Goal: Information Seeking & Learning: Learn about a topic

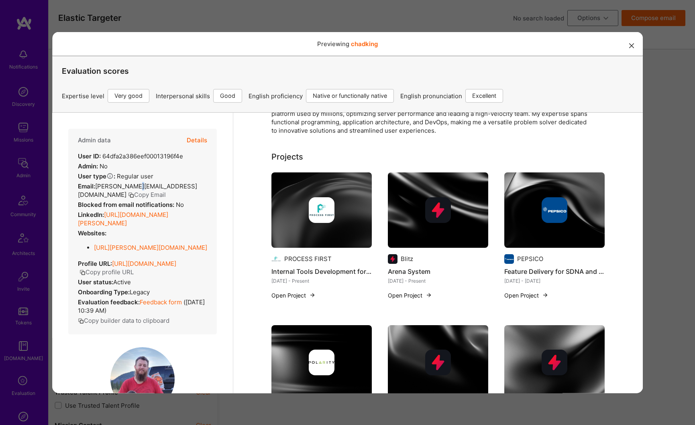
scroll to position [113, 0]
click at [629, 46] on icon "modal" at bounding box center [631, 45] width 5 height 5
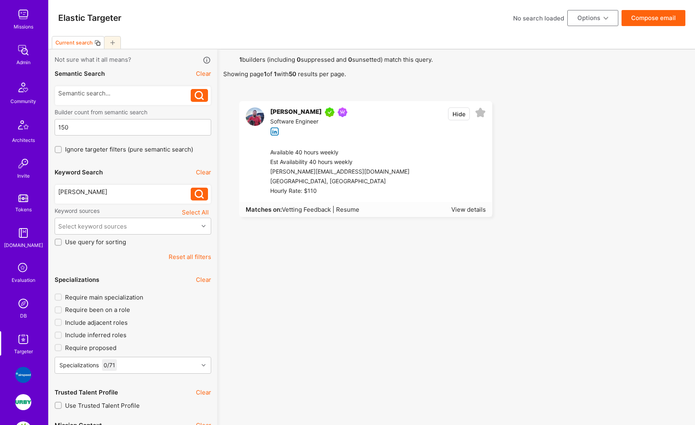
drag, startPoint x: 197, startPoint y: 256, endPoint x: 189, endPoint y: 250, distance: 9.8
click at [197, 256] on button "Reset all filters" at bounding box center [190, 257] width 43 height 8
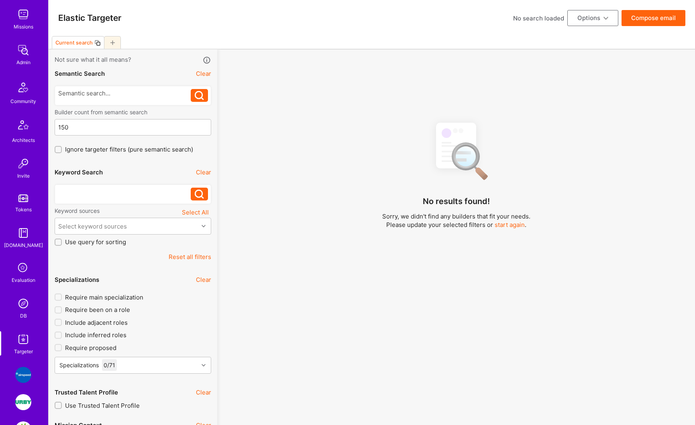
click at [114, 193] on div at bounding box center [124, 192] width 133 height 8
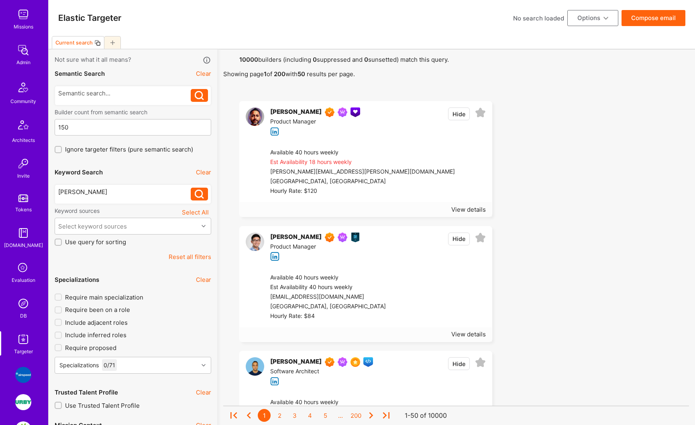
click at [193, 197] on button at bounding box center [199, 194] width 17 height 13
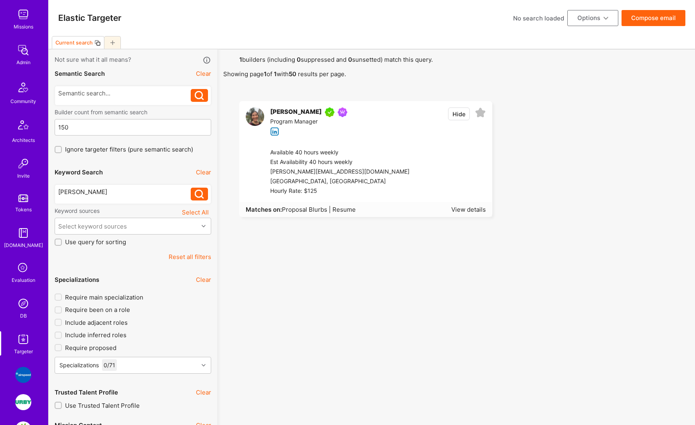
click at [287, 109] on div "[PERSON_NAME]" at bounding box center [295, 113] width 51 height 10
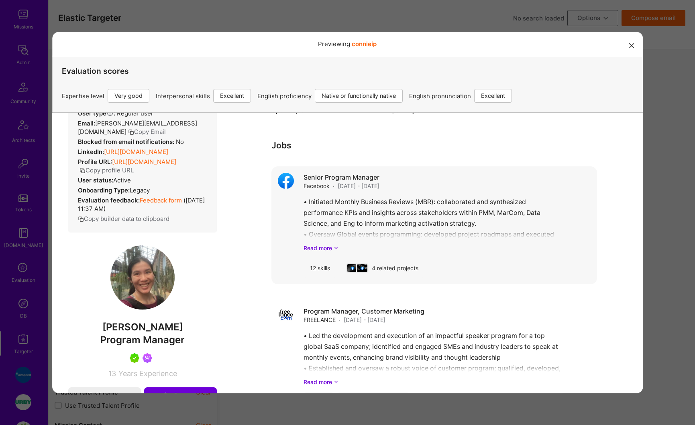
scroll to position [745, 0]
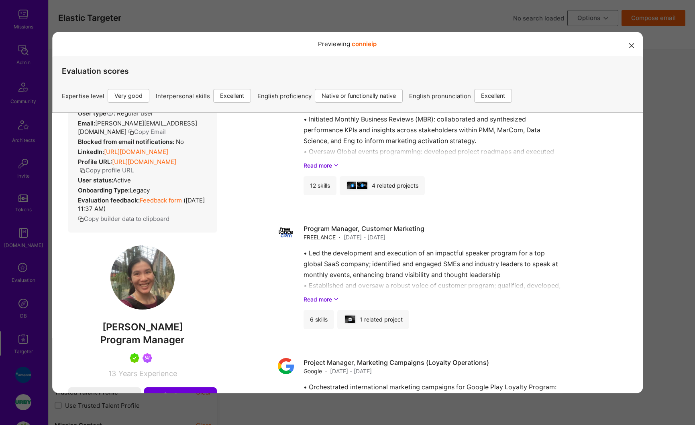
click at [140, 165] on link "[URL][DOMAIN_NAME]" at bounding box center [144, 162] width 64 height 8
click at [133, 174] on button "Copy profile URL" at bounding box center [106, 170] width 54 height 8
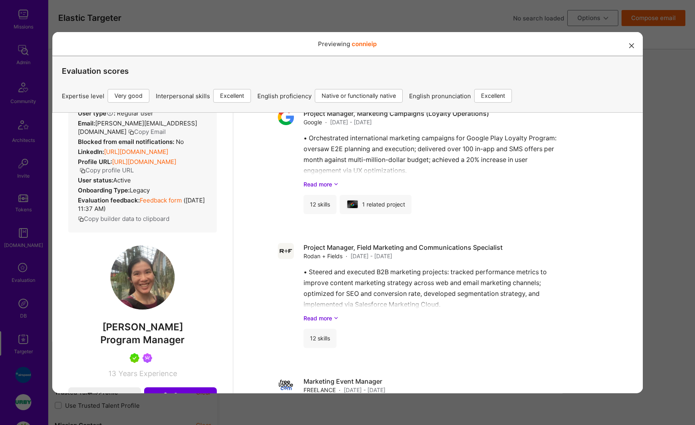
scroll to position [989, 0]
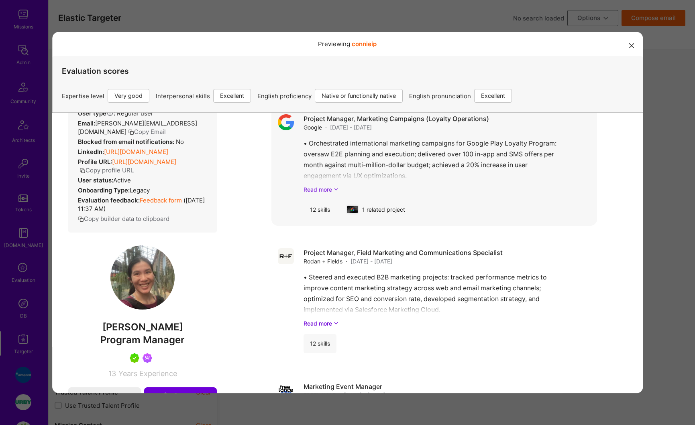
click at [317, 191] on link "Read more" at bounding box center [446, 189] width 287 height 8
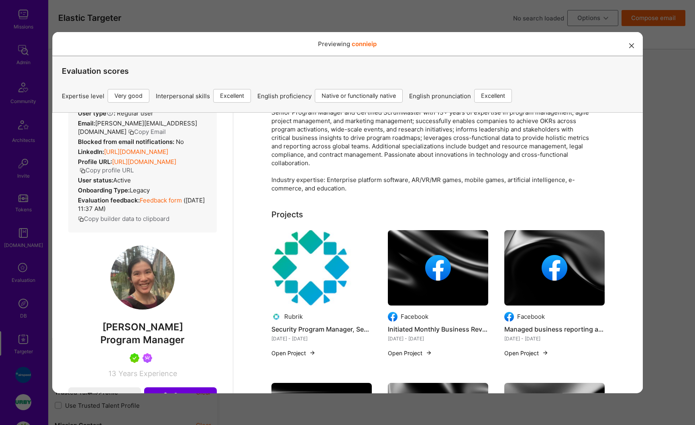
scroll to position [0, 0]
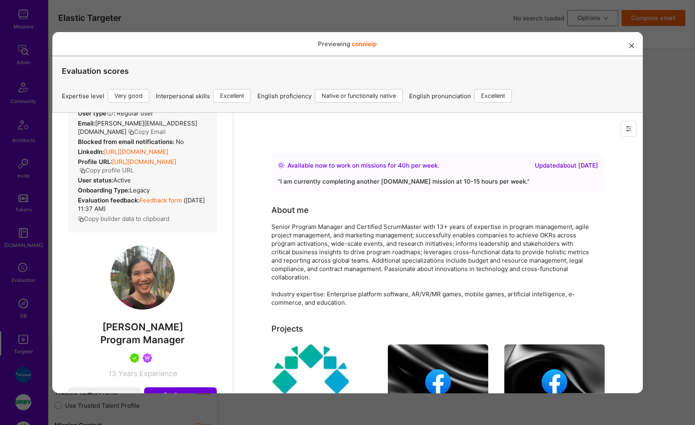
click at [175, 165] on link "[URL][DOMAIN_NAME]" at bounding box center [144, 162] width 64 height 8
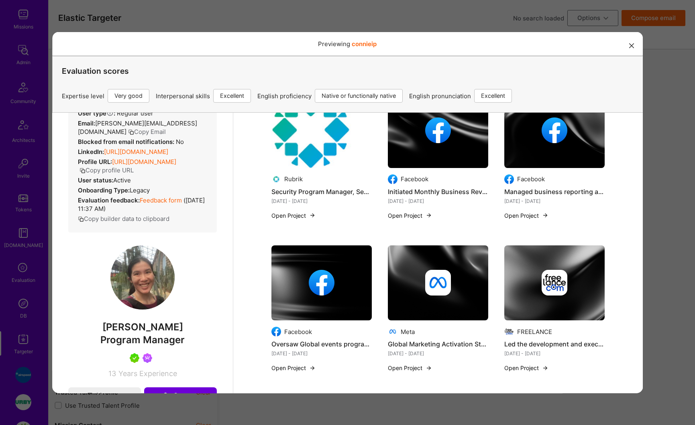
scroll to position [278, 0]
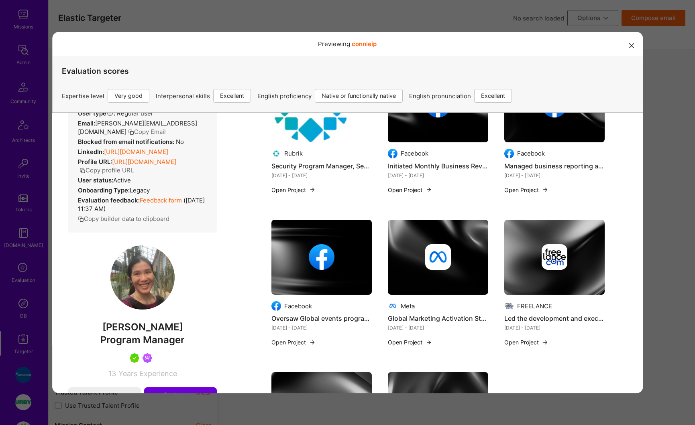
click at [156, 165] on link "[URL][DOMAIN_NAME]" at bounding box center [144, 162] width 64 height 8
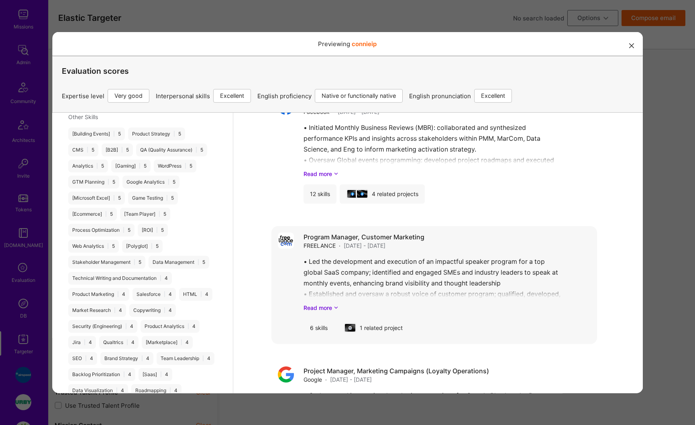
scroll to position [753, 0]
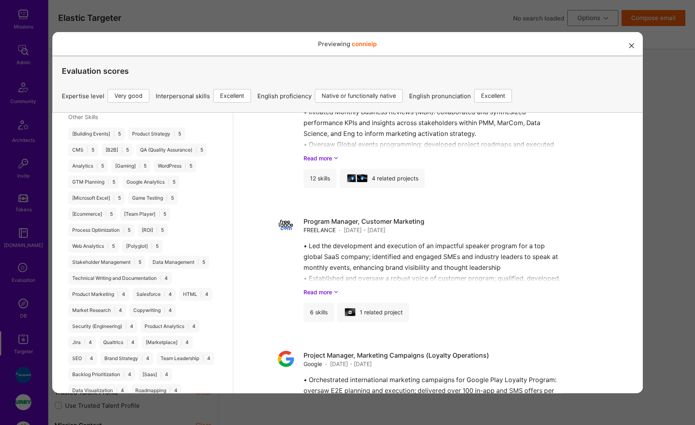
click at [648, 103] on div "Previewing connieip Evaluation scores Expertise level Very good Interpersonal s…" at bounding box center [347, 212] width 695 height 425
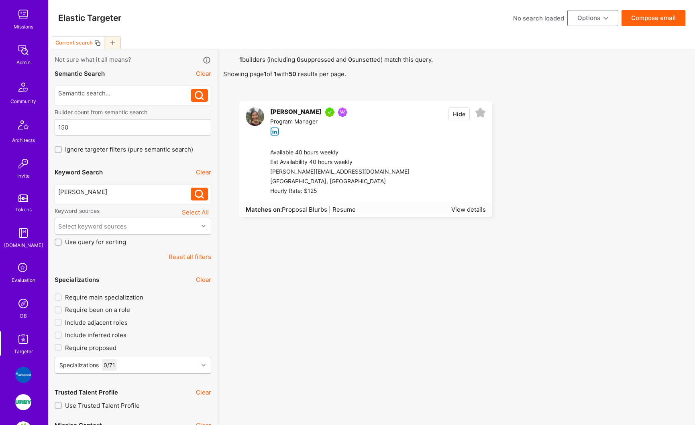
click at [203, 172] on button "Clear" at bounding box center [203, 172] width 15 height 8
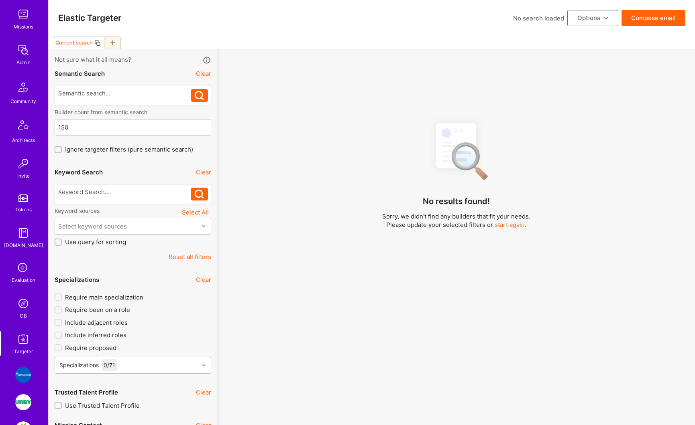
click at [198, 258] on button "Reset all filters" at bounding box center [190, 257] width 43 height 8
click at [121, 194] on div at bounding box center [124, 192] width 133 height 8
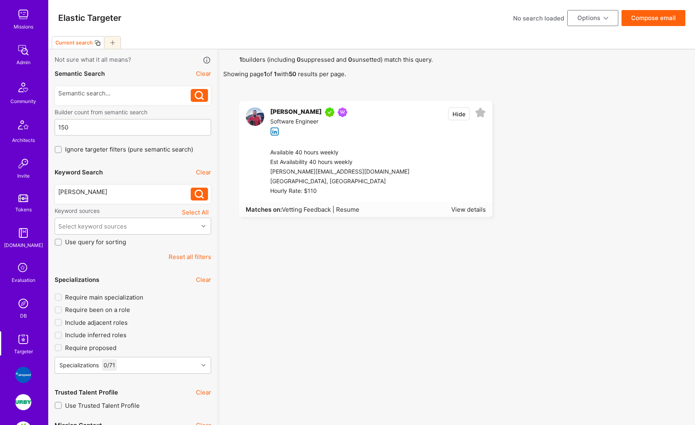
click at [287, 109] on div "[PERSON_NAME]" at bounding box center [295, 113] width 51 height 10
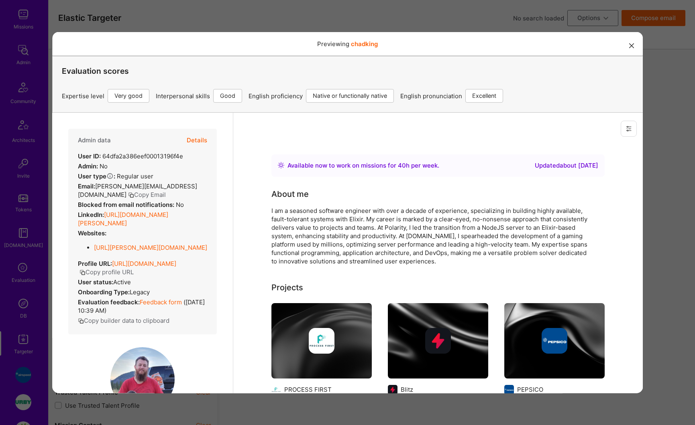
click at [191, 141] on button "Details" at bounding box center [196, 139] width 20 height 23
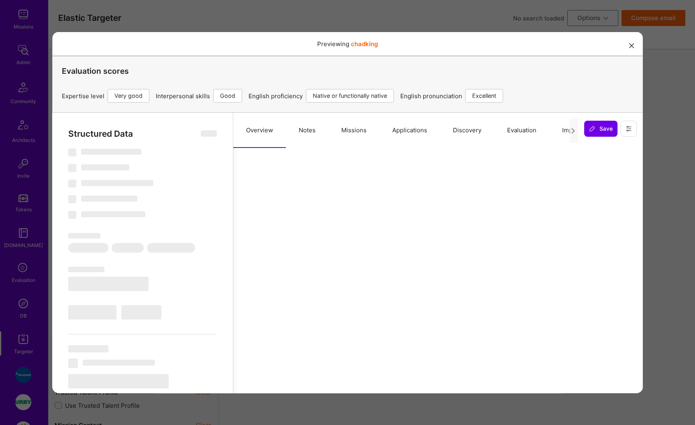
select select "Right Now"
select select "5"
select select "4"
select select "7"
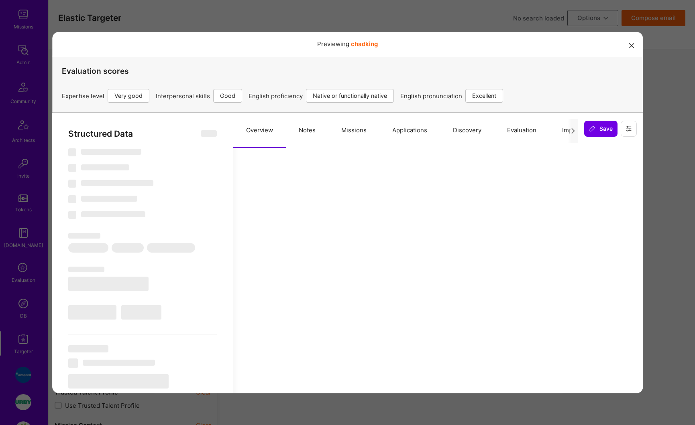
select select "US"
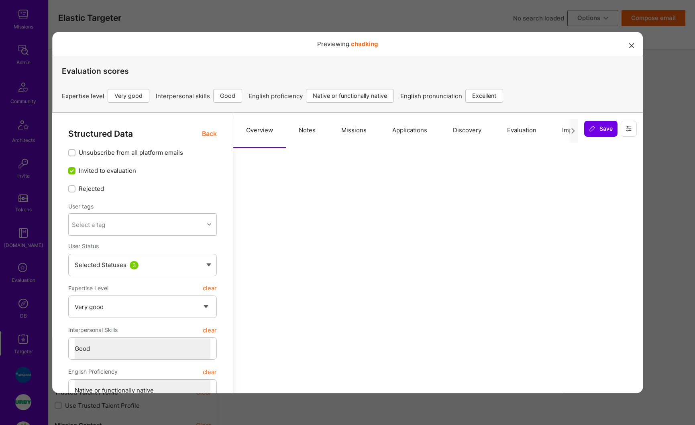
click at [358, 130] on button "Missions" at bounding box center [353, 129] width 51 height 35
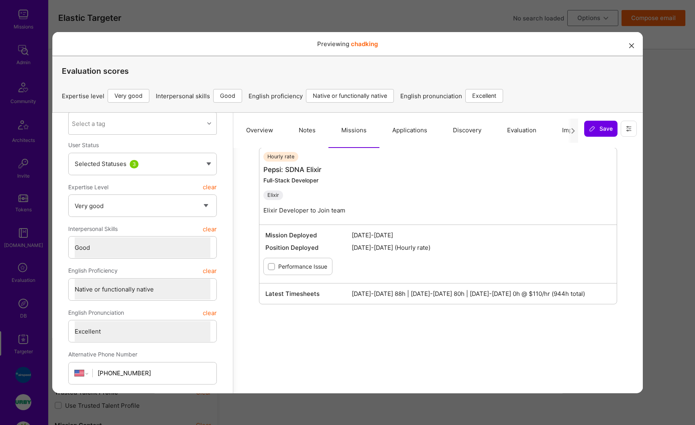
scroll to position [62, 0]
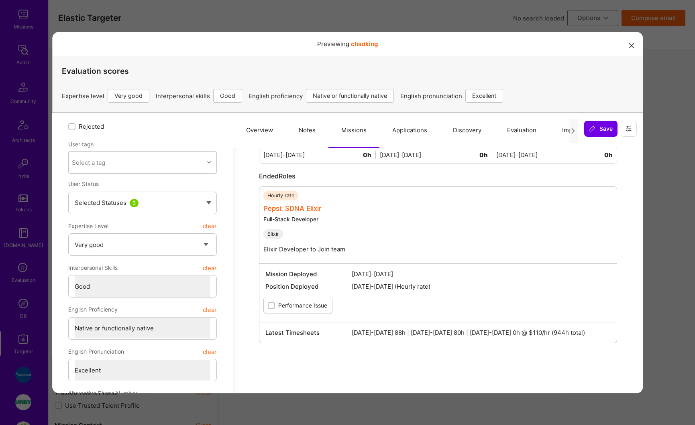
click at [287, 208] on link "Pepsi: SDNA Elixir" at bounding box center [292, 208] width 58 height 8
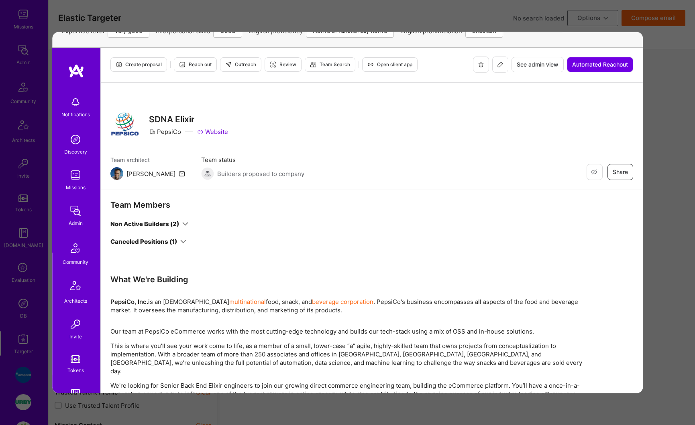
scroll to position [0, 0]
click at [516, 68] on span "See admin view" at bounding box center [537, 65] width 42 height 8
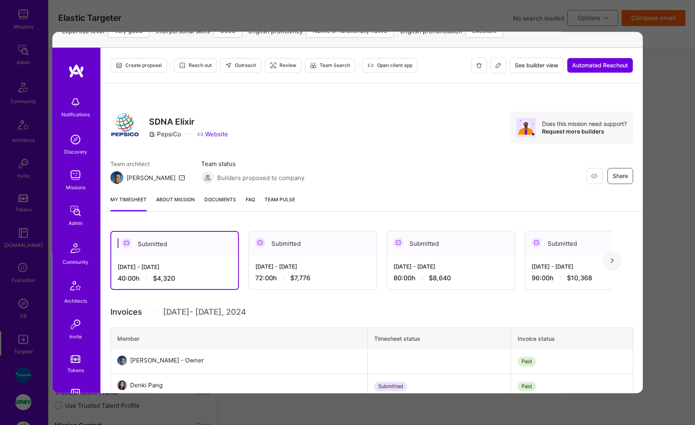
click at [227, 197] on span "Documents" at bounding box center [220, 199] width 32 height 8
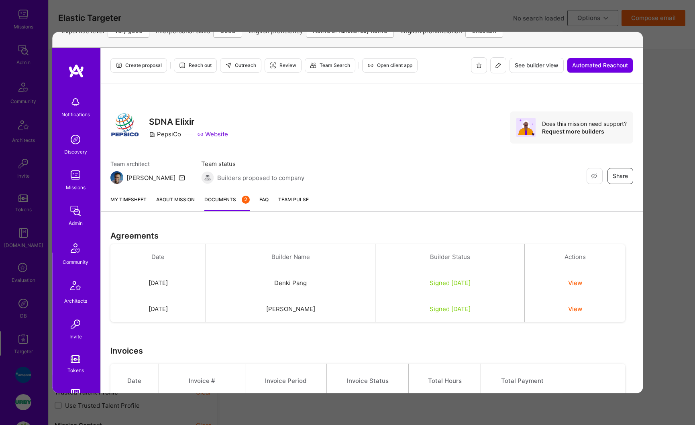
scroll to position [176, 0]
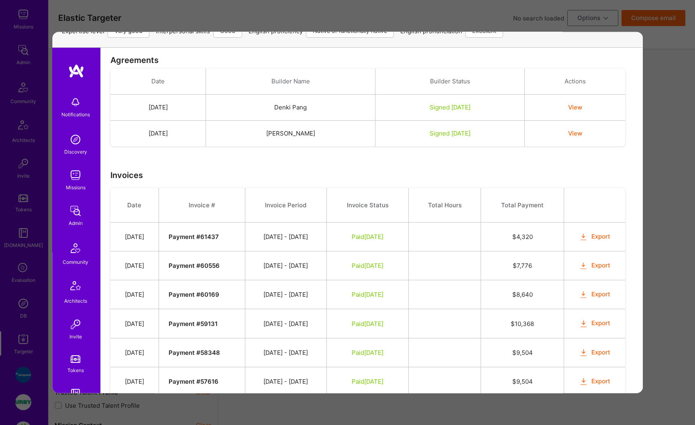
click at [592, 296] on button "Export" at bounding box center [593, 294] width 31 height 9
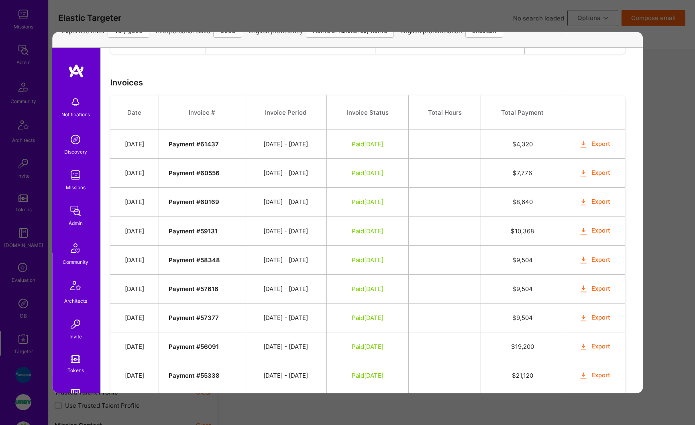
scroll to position [351, 0]
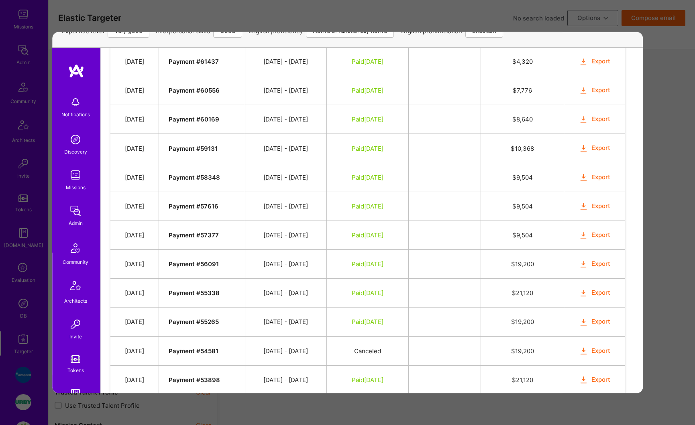
click at [587, 323] on button "Export" at bounding box center [593, 321] width 31 height 9
click at [678, 71] on div "Previewing chadking Evaluation scores Expertise level Very good Interpersonal s…" at bounding box center [347, 212] width 695 height 425
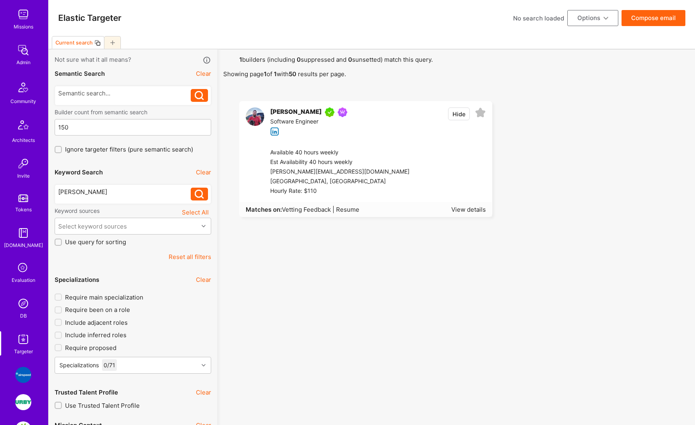
click at [286, 112] on div "[PERSON_NAME]" at bounding box center [295, 113] width 51 height 10
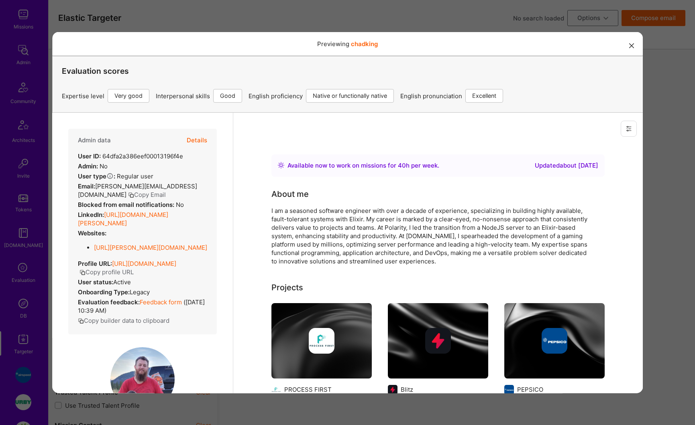
scroll to position [0, 0]
click at [133, 276] on button "Copy profile URL" at bounding box center [106, 272] width 54 height 8
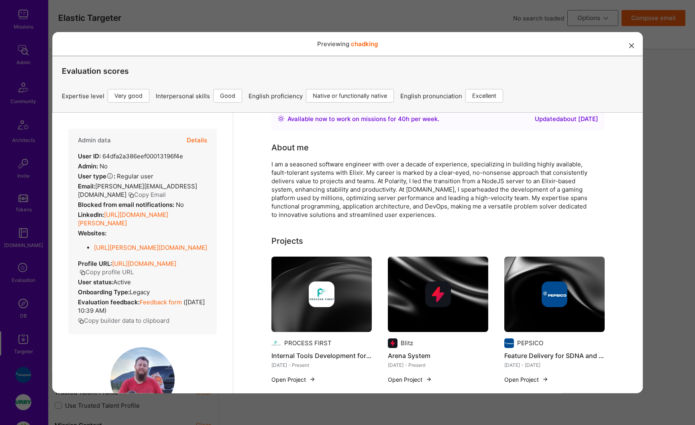
scroll to position [129, 0]
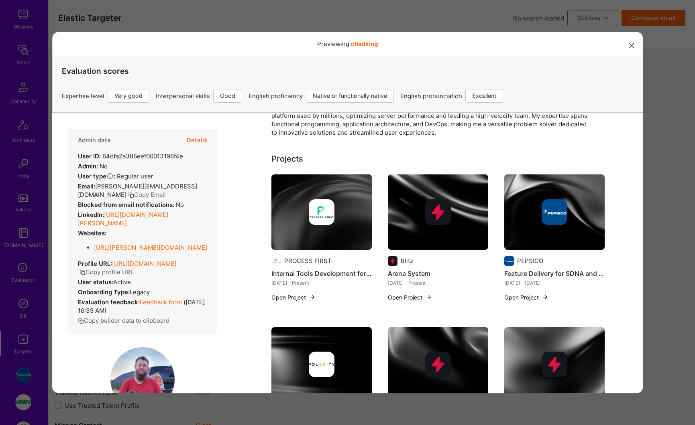
click at [663, 180] on div "Previewing chadking Evaluation scores Expertise level Very good Interpersonal s…" at bounding box center [347, 212] width 695 height 425
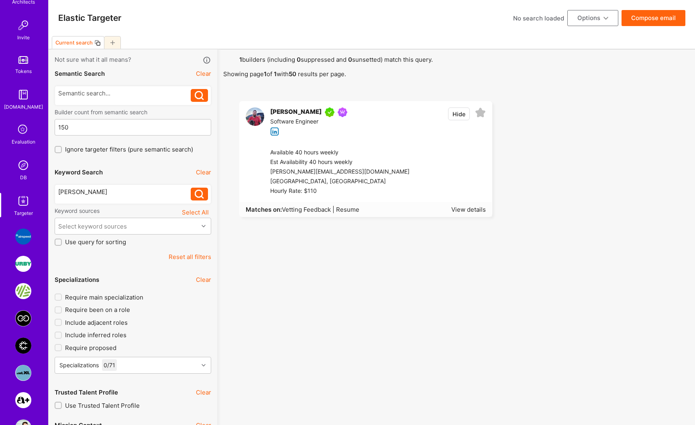
scroll to position [278, 0]
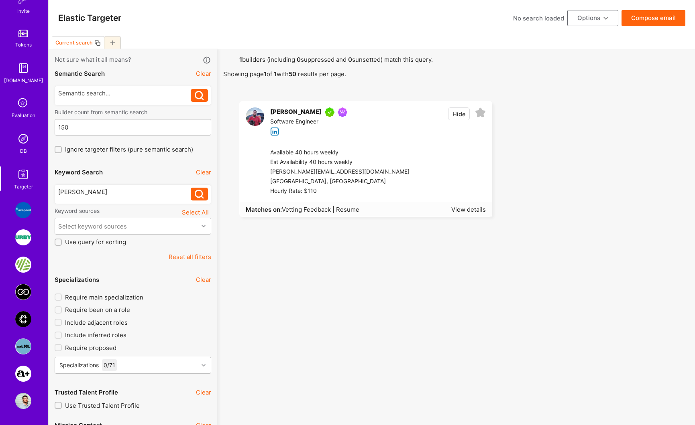
click at [112, 193] on div "[PERSON_NAME]" at bounding box center [124, 192] width 133 height 8
click at [198, 198] on icon at bounding box center [199, 194] width 9 height 9
click at [18, 137] on img at bounding box center [23, 139] width 16 height 16
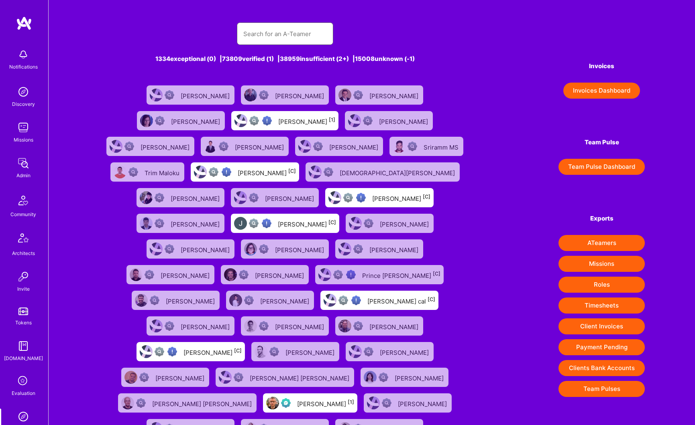
click at [275, 35] on input "text" at bounding box center [284, 34] width 83 height 20
paste input "[PERSON_NAME]"
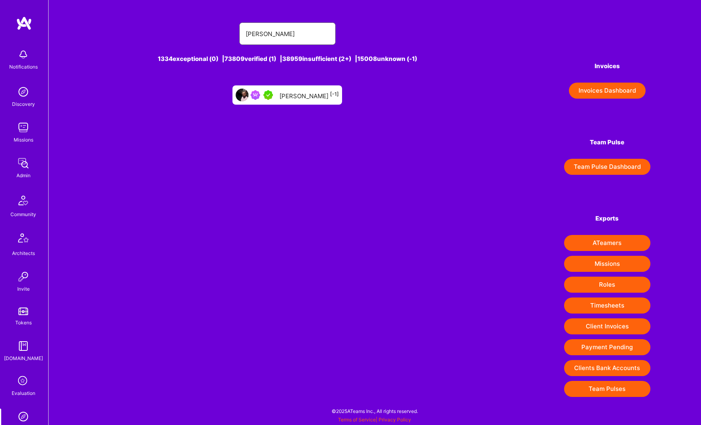
type input "[PERSON_NAME]"
click at [293, 96] on div "[PERSON_NAME] [-1]" at bounding box center [308, 95] width 59 height 10
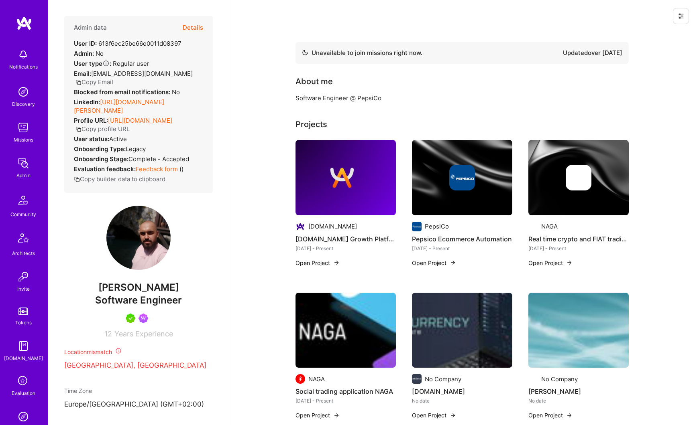
click at [189, 25] on button "Details" at bounding box center [193, 27] width 20 height 23
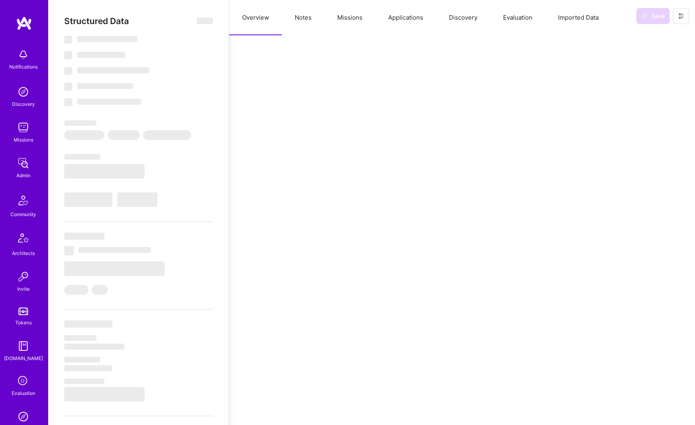
click at [346, 17] on button "Missions" at bounding box center [349, 17] width 51 height 35
select select "Not Available"
select select "1 Month"
select select "5"
select select "7"
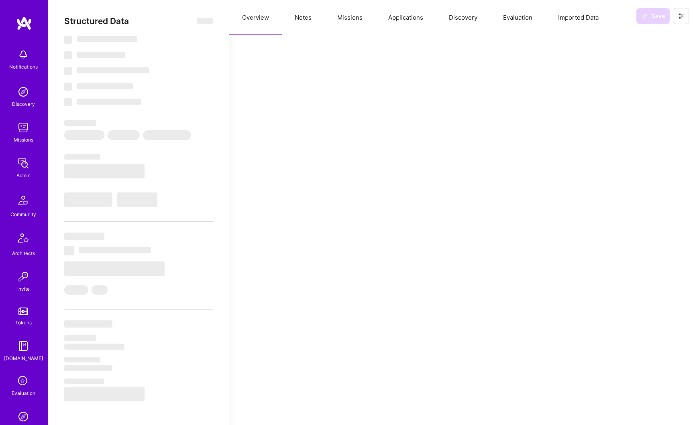
select select "7"
select select "6"
select select "BA"
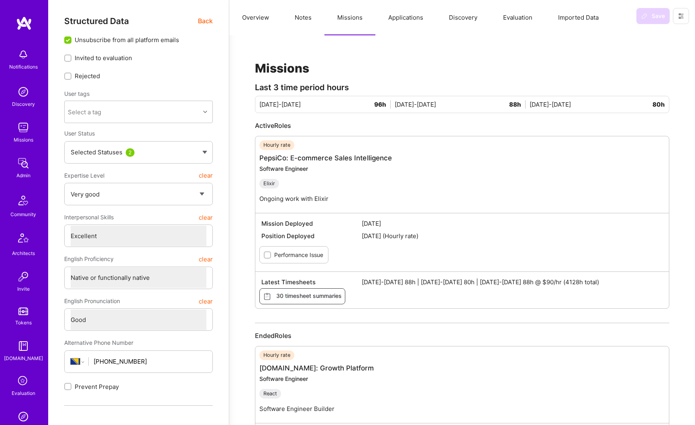
scroll to position [5, 0]
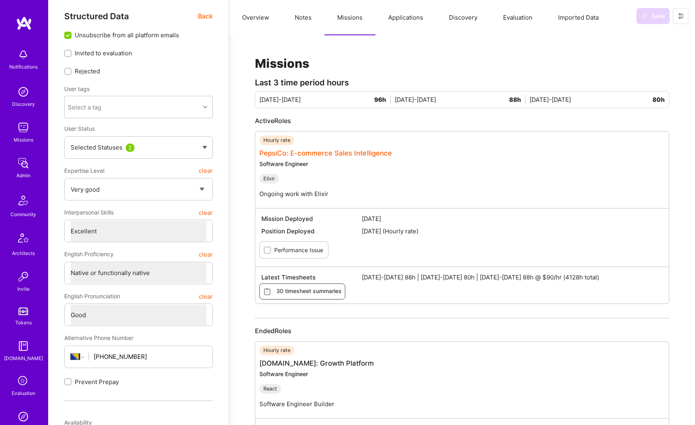
click at [356, 153] on link "PepsiCo: E-commerce Sales Intelligence" at bounding box center [325, 153] width 132 height 8
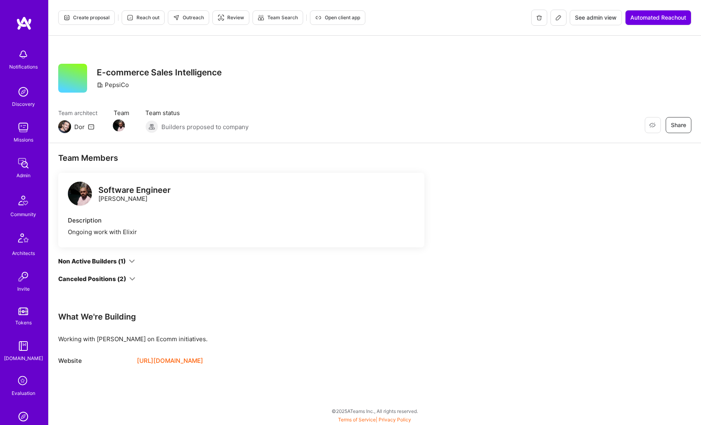
click at [588, 20] on span "See admin view" at bounding box center [596, 18] width 42 height 8
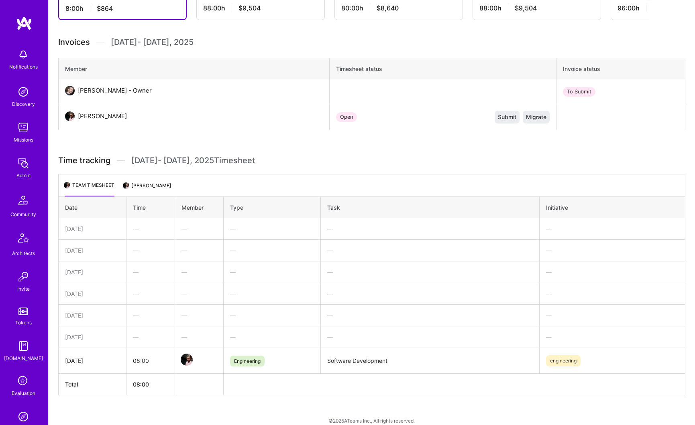
scroll to position [187, 0]
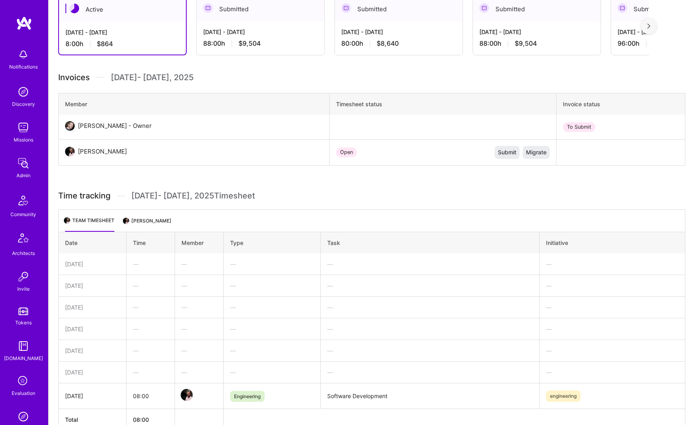
click at [228, 37] on div "[DATE] - [DATE] 88:00 h $9,504" at bounding box center [261, 37] width 128 height 33
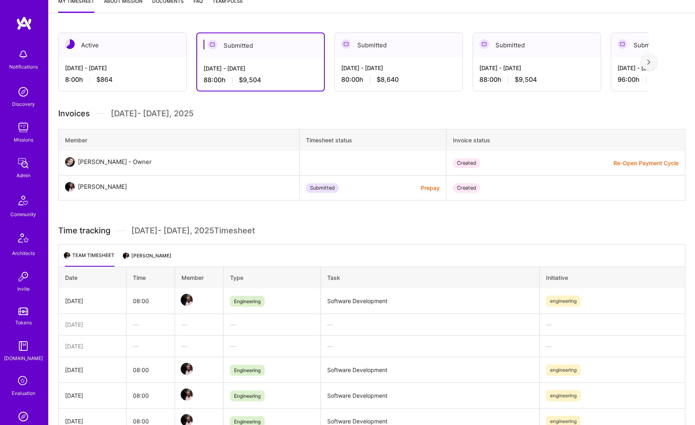
scroll to position [137, 0]
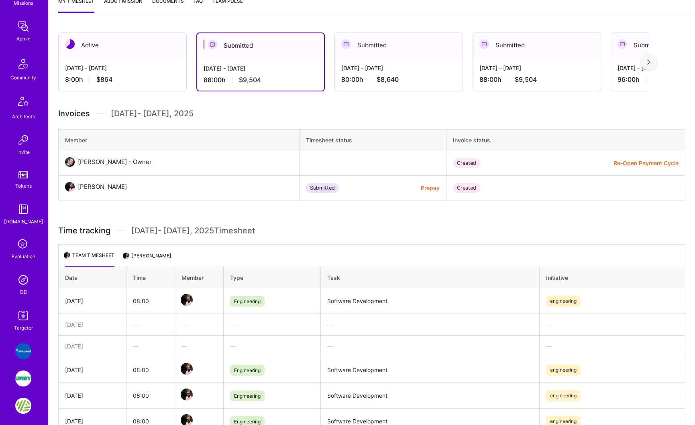
click at [20, 287] on img at bounding box center [23, 280] width 16 height 16
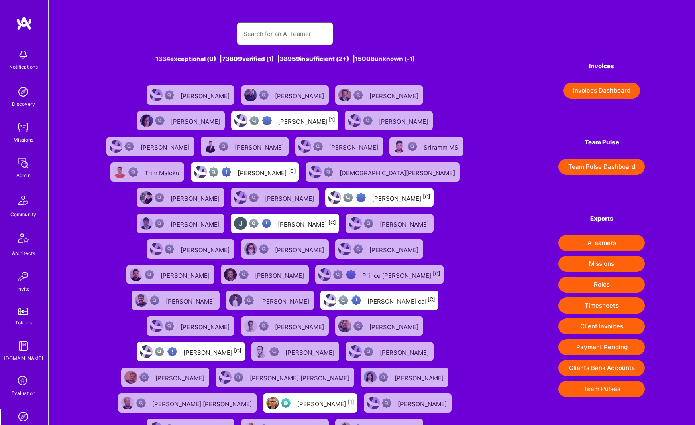
click at [277, 36] on input "text" at bounding box center [284, 34] width 83 height 20
paste input "" [PERSON_NAME] ""
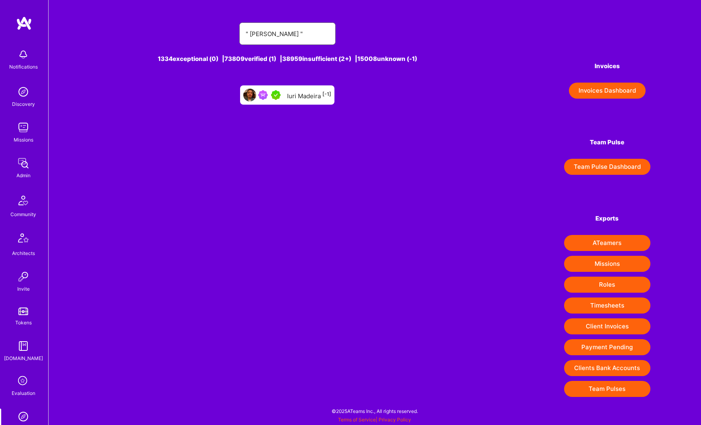
type input "" [PERSON_NAME] ""
click at [299, 96] on div "Iuri Madeira [-1]" at bounding box center [309, 95] width 44 height 10
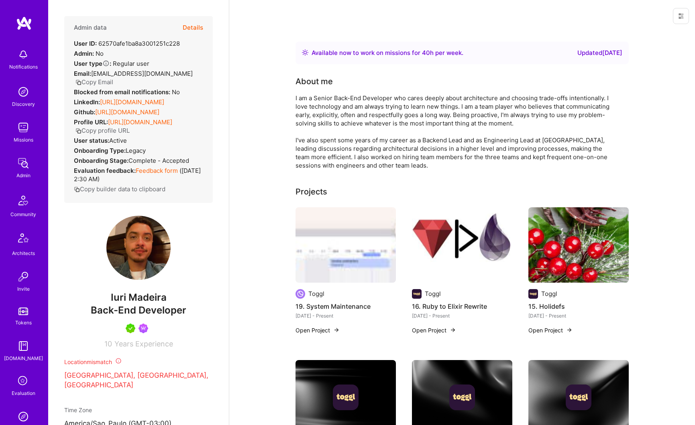
click at [191, 28] on button "Details" at bounding box center [193, 27] width 20 height 23
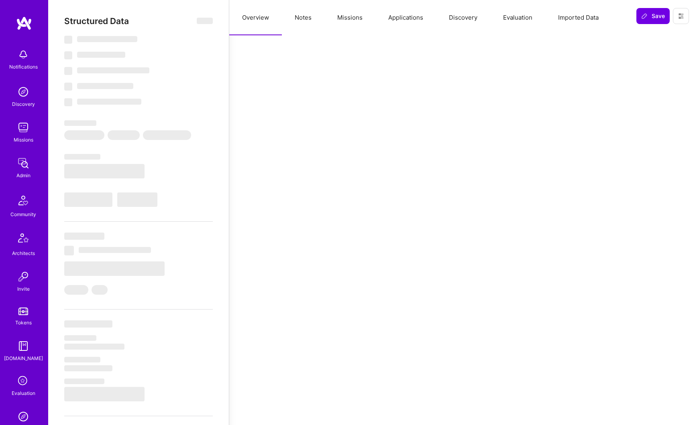
type textarea "x"
select select "Right Now"
select select "5"
select select "4"
select select "7"
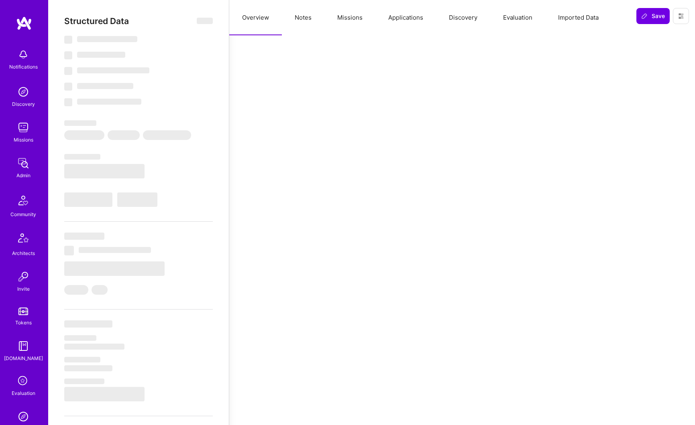
select select "7"
select select "BR"
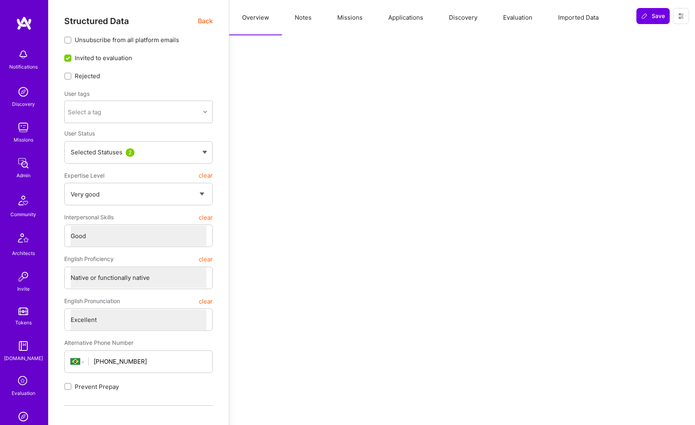
click at [354, 18] on button "Missions" at bounding box center [349, 17] width 51 height 35
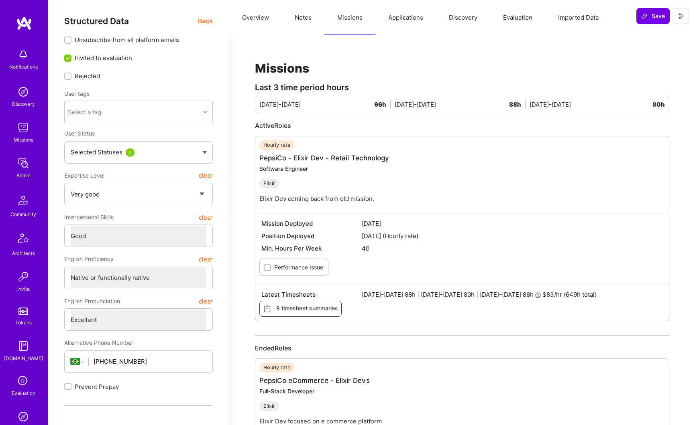
scroll to position [120, 0]
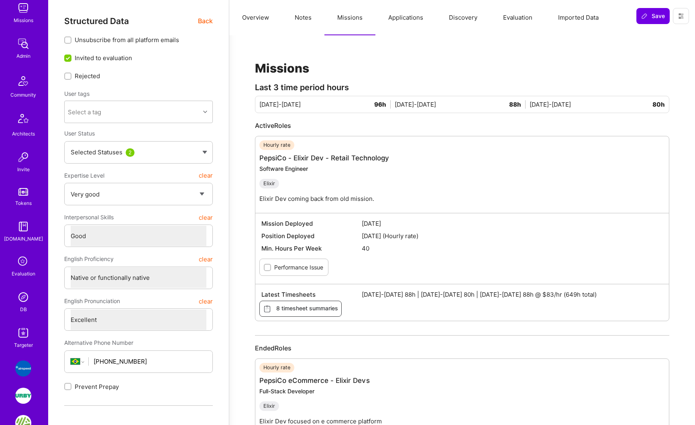
click at [22, 302] on img at bounding box center [23, 297] width 16 height 16
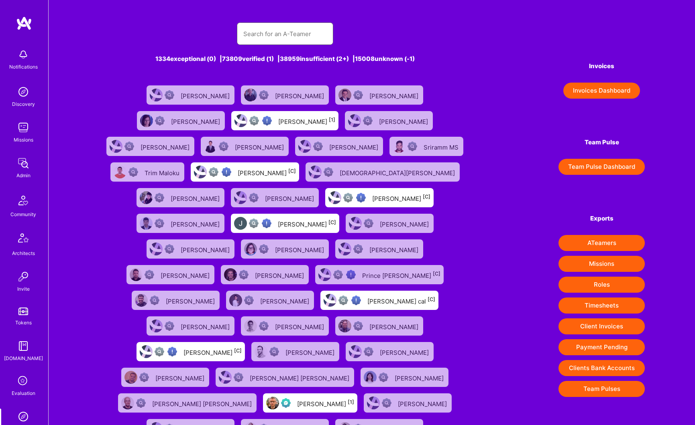
click at [286, 29] on input "text" at bounding box center [284, 34] width 83 height 20
paste input "[PERSON_NAME]"
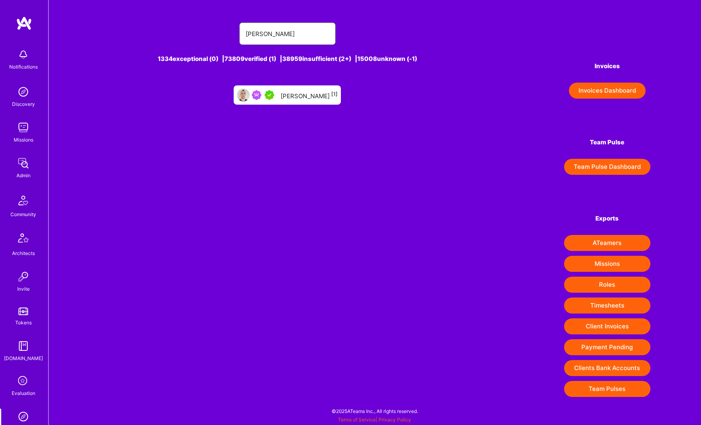
type input "[PERSON_NAME]"
click at [302, 99] on div "[PERSON_NAME] [1]" at bounding box center [309, 95] width 57 height 10
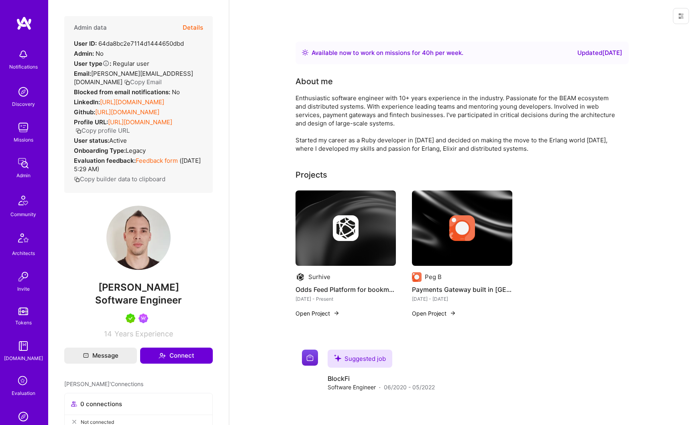
click at [188, 28] on button "Details" at bounding box center [193, 27] width 20 height 23
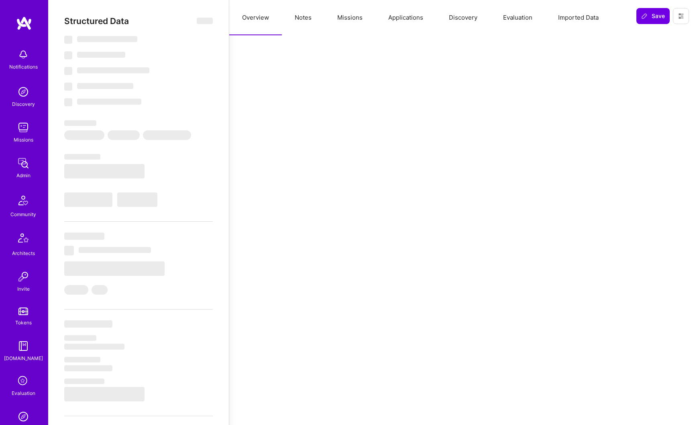
click at [342, 20] on button "Missions" at bounding box center [349, 17] width 51 height 35
type textarea "x"
select select "Right Now"
select select "5"
select select "7"
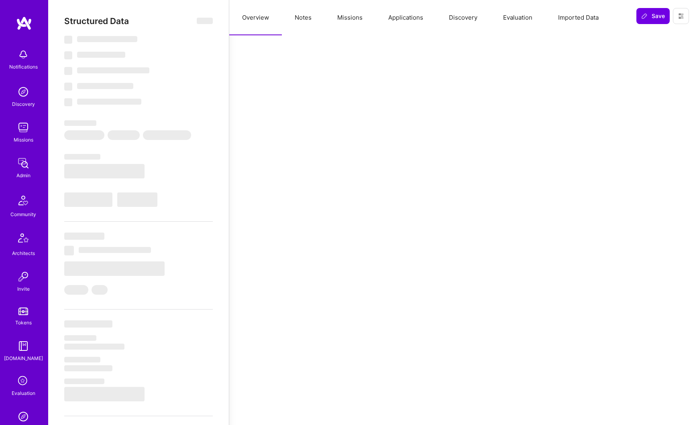
select select "7"
select select "6"
select select "AR"
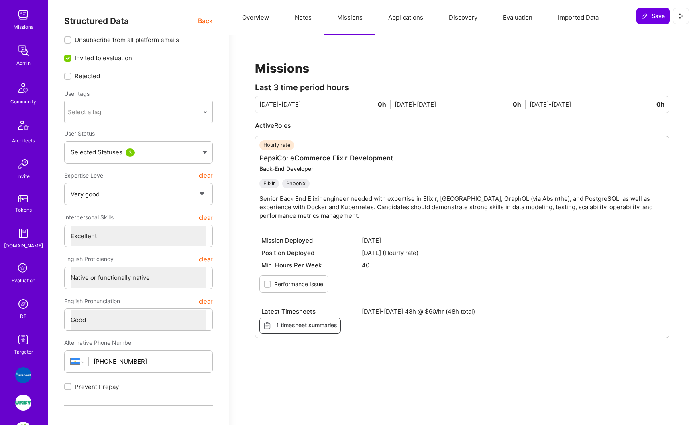
scroll to position [177, 0]
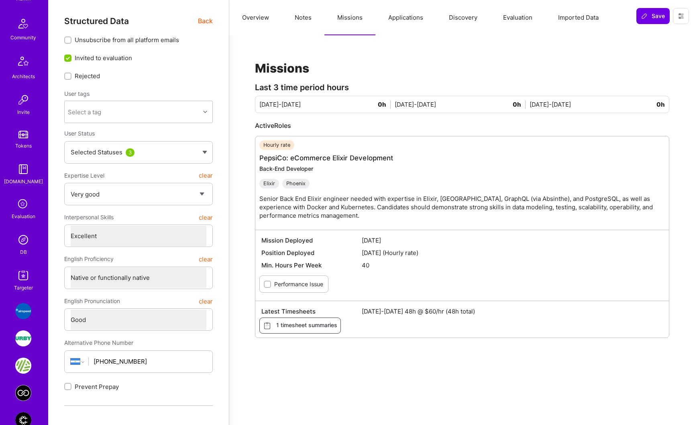
click at [25, 242] on img at bounding box center [23, 240] width 16 height 16
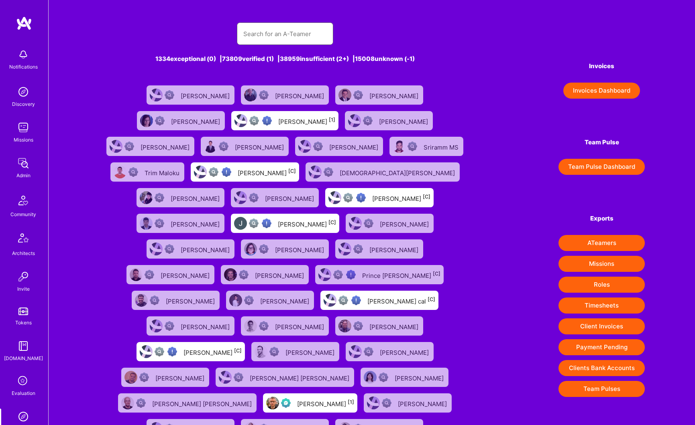
click at [282, 35] on input "text" at bounding box center [284, 34] width 83 height 20
paste input "[PERSON_NAME]"
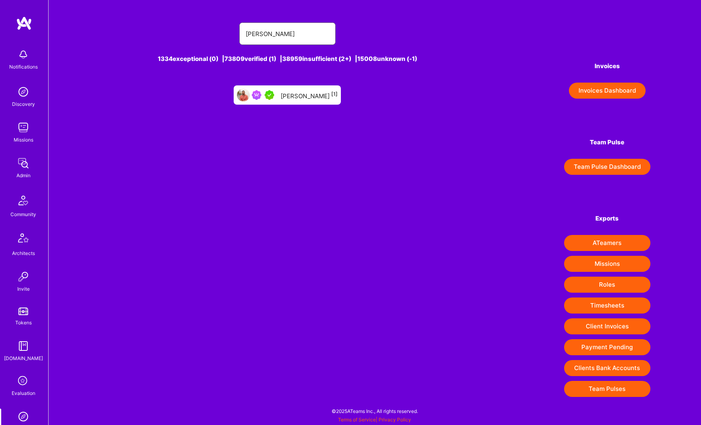
type input "[PERSON_NAME]"
click at [307, 102] on div "[PERSON_NAME] [1]" at bounding box center [287, 94] width 107 height 19
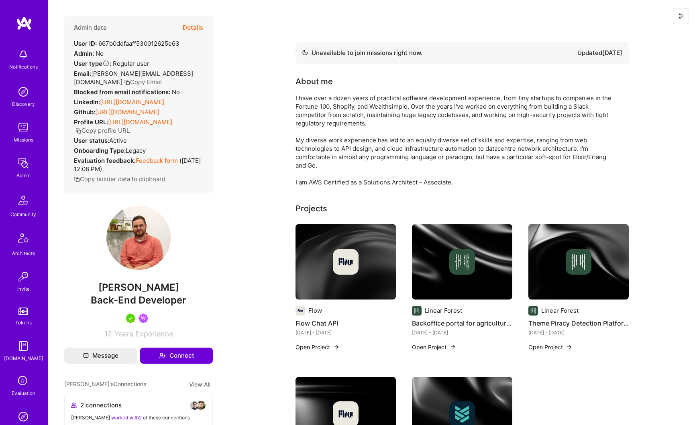
click at [187, 31] on button "Details" at bounding box center [193, 27] width 20 height 23
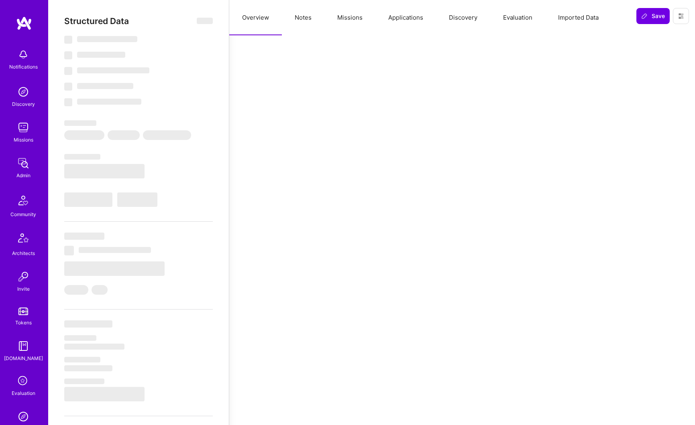
click at [340, 21] on button "Missions" at bounding box center [349, 17] width 51 height 35
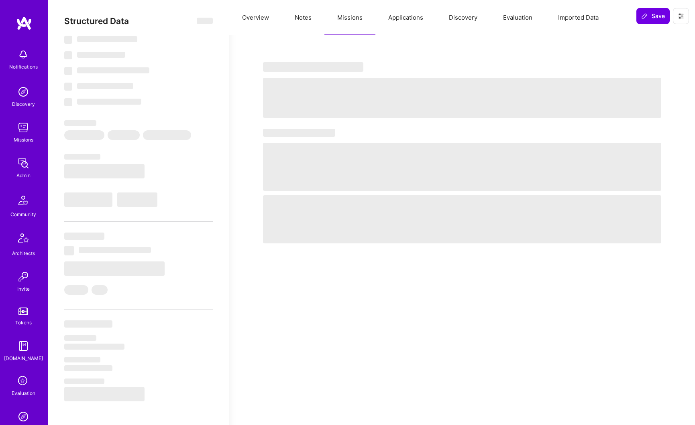
type textarea "x"
select select "Not Available"
select select "6 Months"
select select "5"
select select "7"
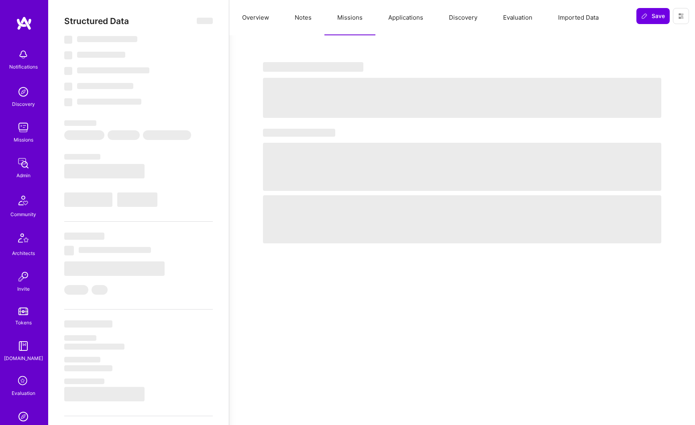
select select "7"
select select "CA"
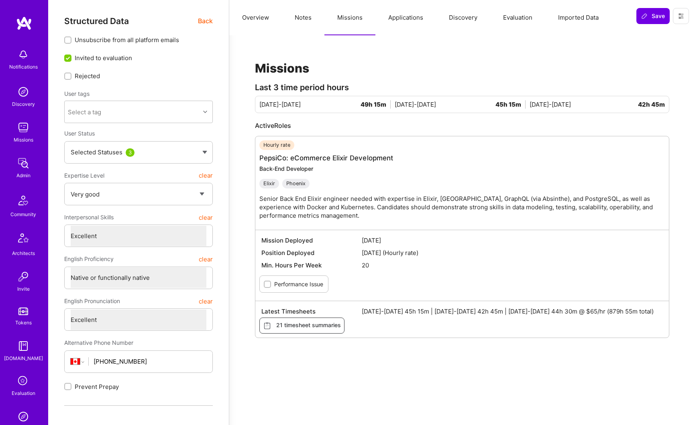
scroll to position [105, 0]
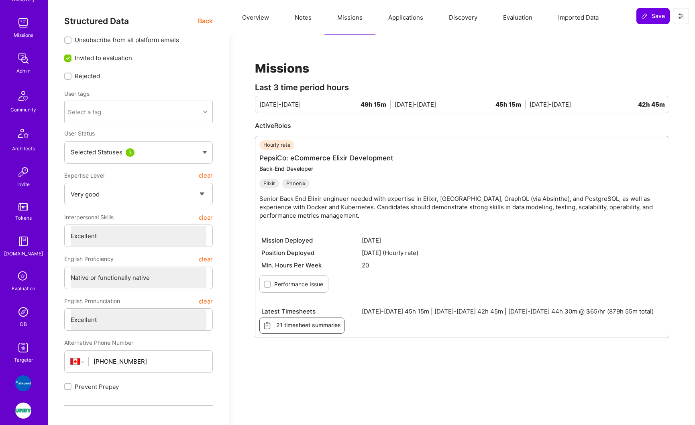
click at [18, 313] on img at bounding box center [23, 312] width 16 height 16
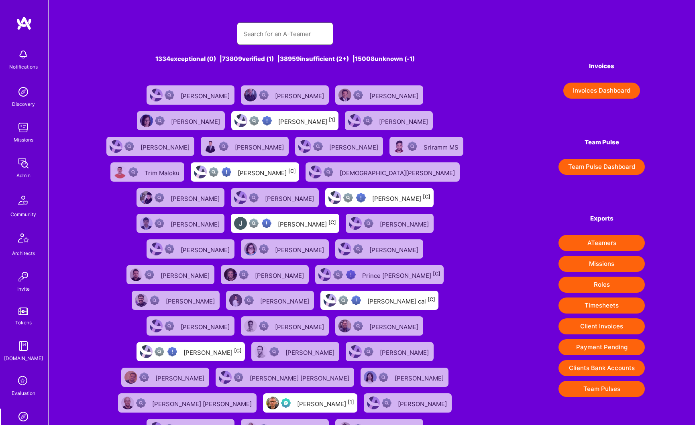
click at [290, 39] on input "text" at bounding box center [284, 34] width 83 height 20
paste input "[PERSON_NAME]"
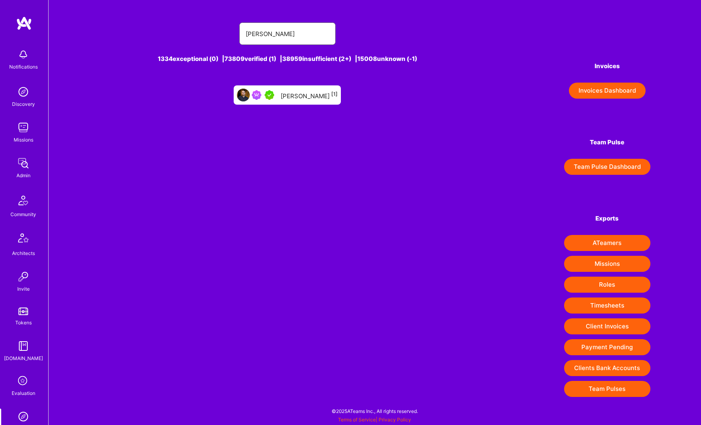
type input "[PERSON_NAME]"
click at [295, 94] on div "[PERSON_NAME] [1]" at bounding box center [309, 95] width 57 height 10
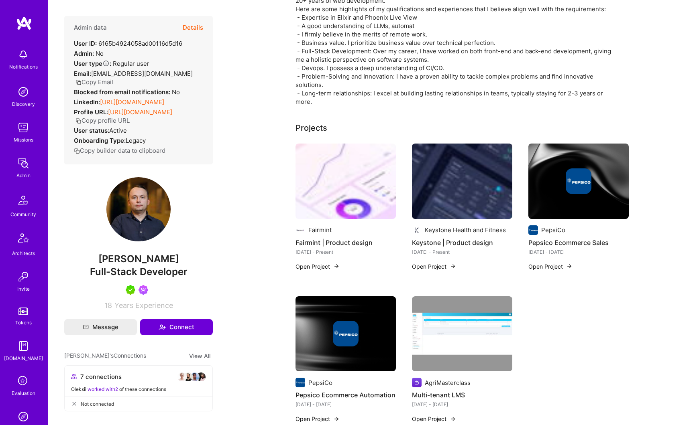
click at [188, 30] on button "Details" at bounding box center [193, 27] width 20 height 23
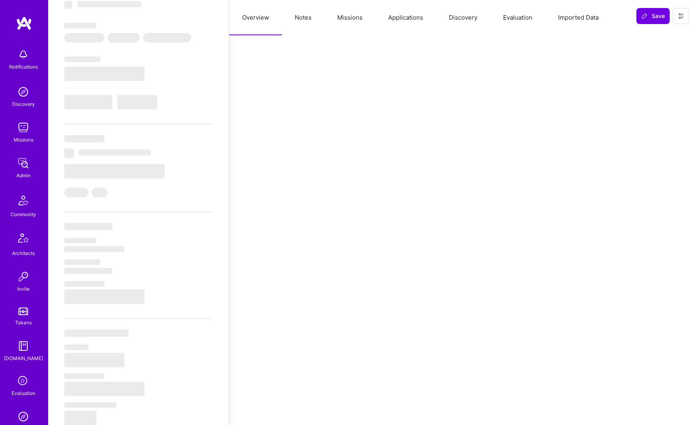
scroll to position [101, 0]
type textarea "x"
select select "Right Now"
select select "5"
select select "4"
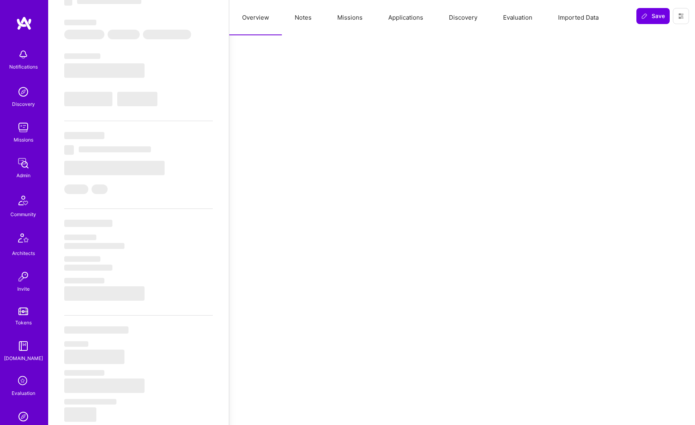
select select "7"
select select "PL"
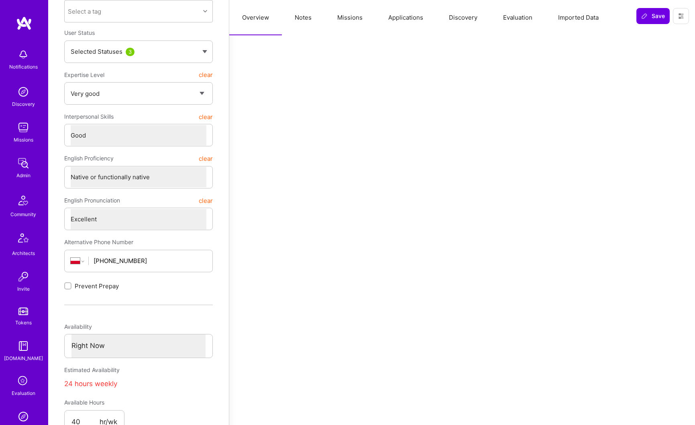
click at [339, 18] on button "Missions" at bounding box center [349, 17] width 51 height 35
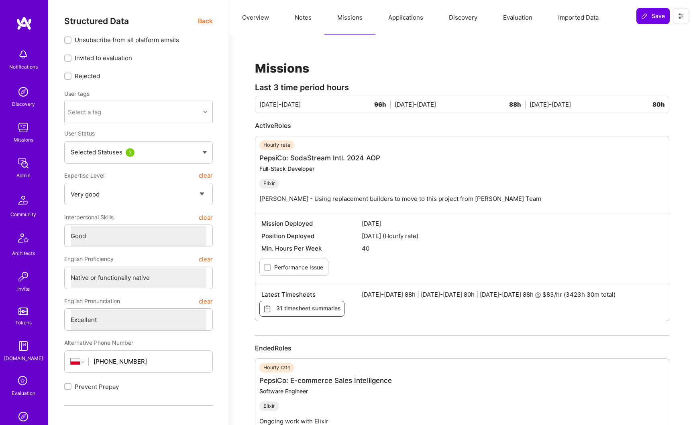
scroll to position [140, 0]
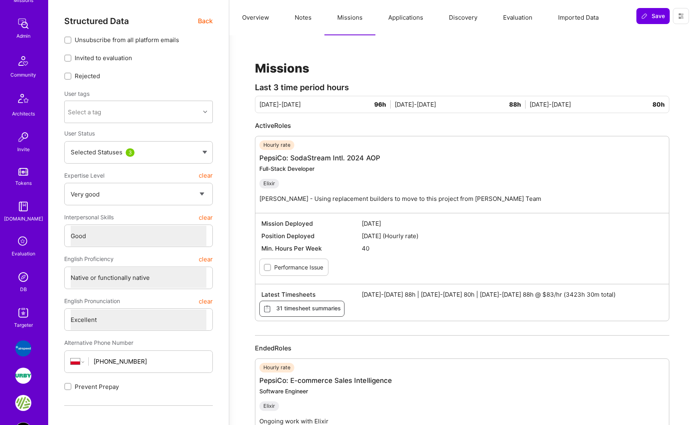
click at [20, 311] on img at bounding box center [23, 313] width 16 height 16
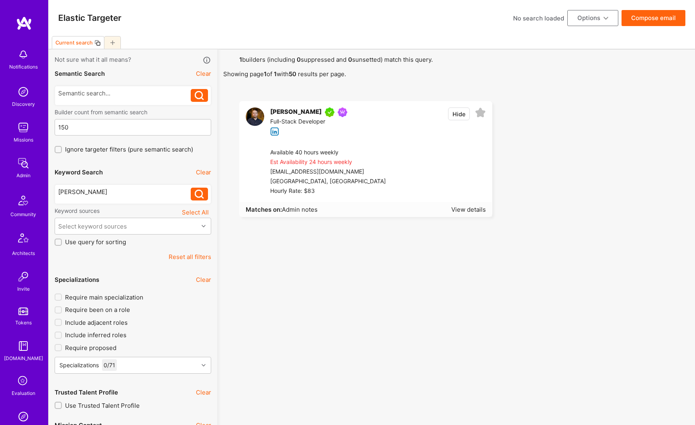
click at [199, 261] on button "Reset all filters" at bounding box center [190, 257] width 43 height 8
click at [293, 110] on div "[PERSON_NAME]" at bounding box center [295, 113] width 51 height 10
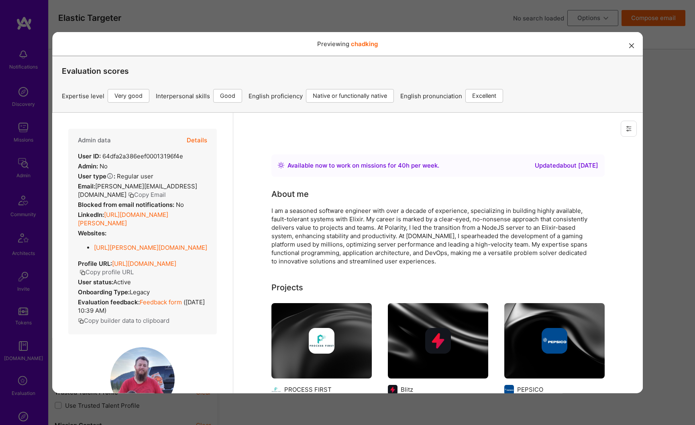
scroll to position [139, 0]
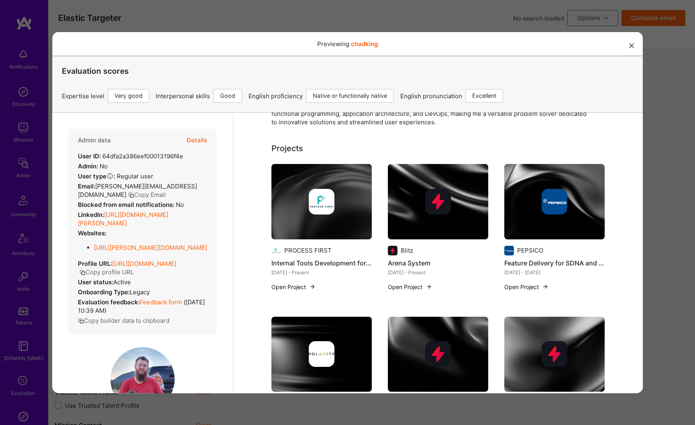
click at [193, 141] on button "Details" at bounding box center [196, 139] width 20 height 23
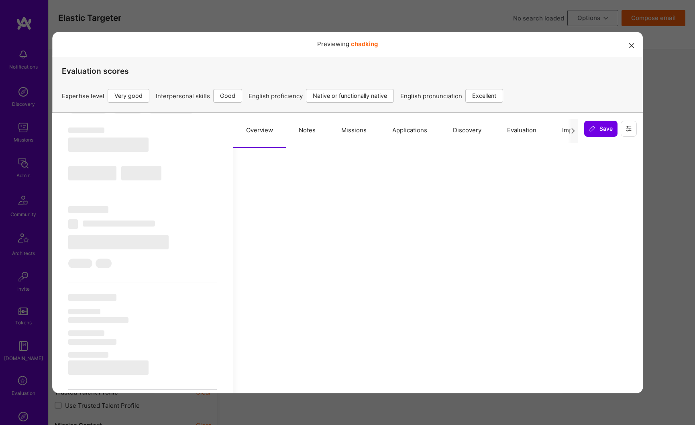
select select "Right Now"
select select "5"
select select "4"
select select "7"
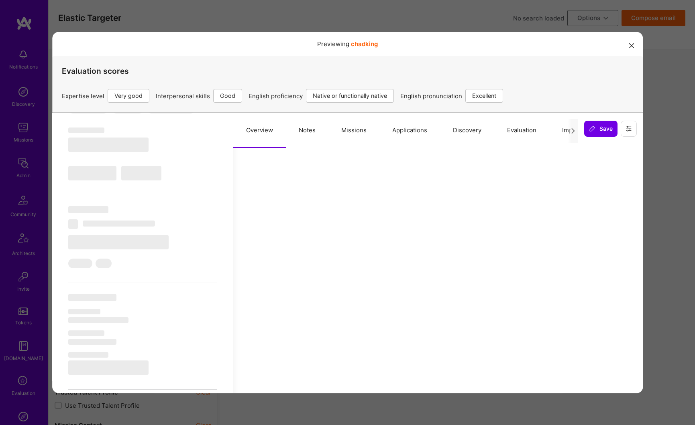
select select "US"
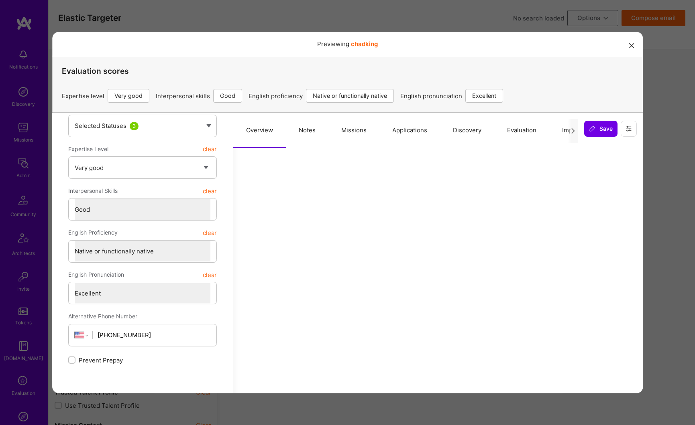
click at [362, 131] on button "Missions" at bounding box center [353, 129] width 51 height 35
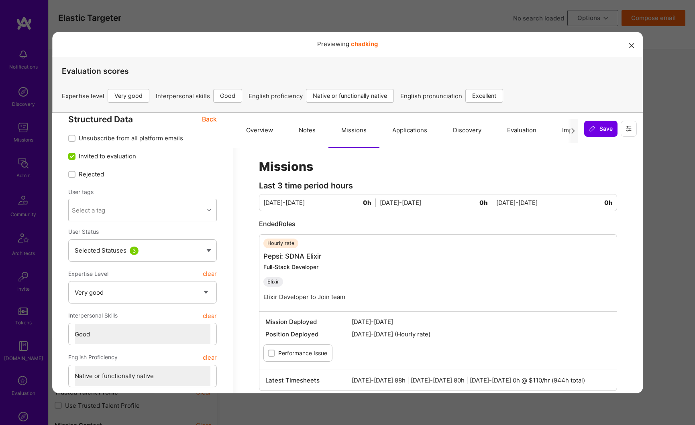
scroll to position [4, 0]
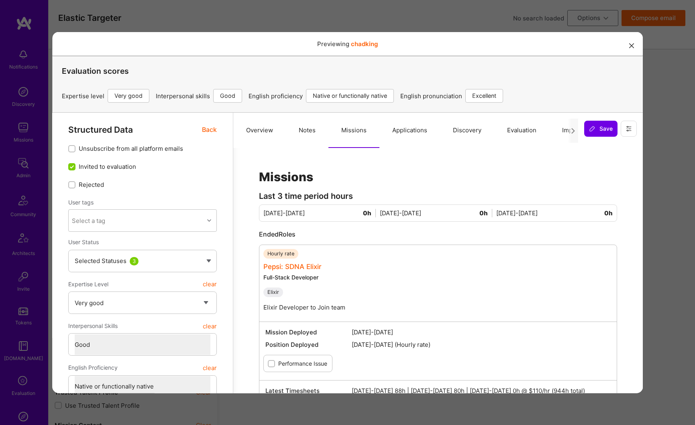
click at [295, 268] on link "Pepsi: SDNA Elixir" at bounding box center [292, 266] width 58 height 8
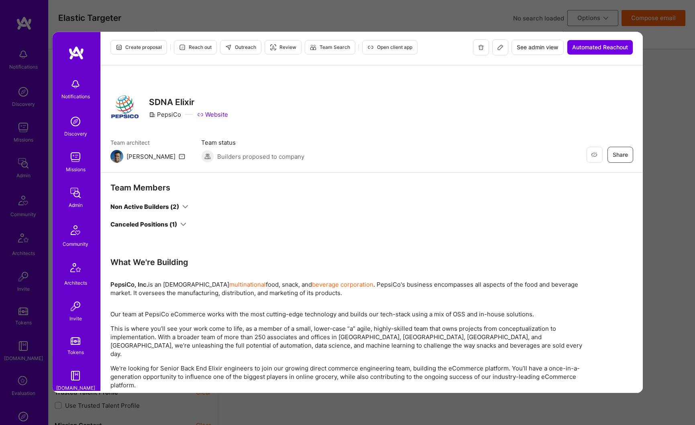
scroll to position [0, 0]
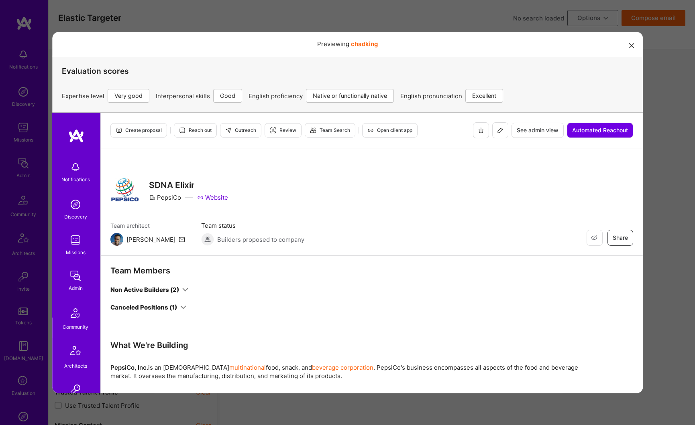
click at [516, 132] on span "See admin view" at bounding box center [537, 130] width 42 height 8
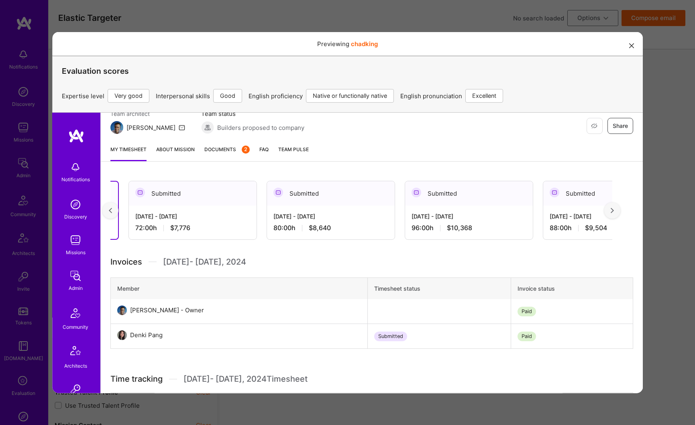
scroll to position [0, 132]
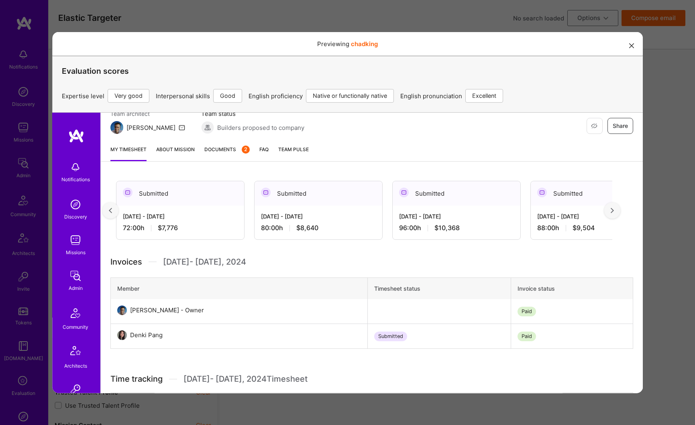
click at [454, 229] on span "$10,368" at bounding box center [446, 228] width 25 height 8
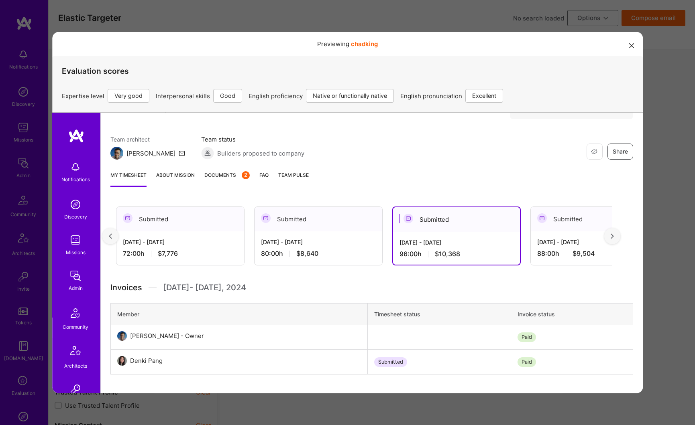
scroll to position [48, 0]
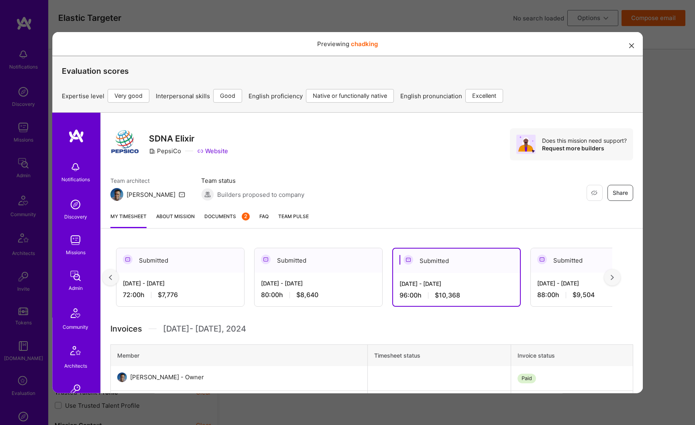
click at [572, 289] on div "[DATE] - [DATE] 88:00 h $9,504" at bounding box center [594, 289] width 128 height 33
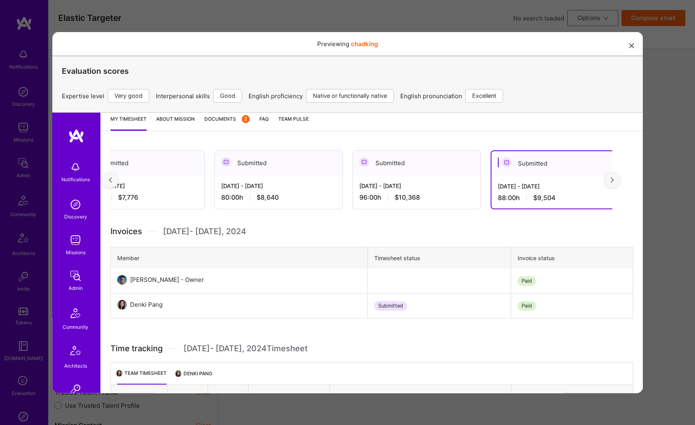
scroll to position [0, 220]
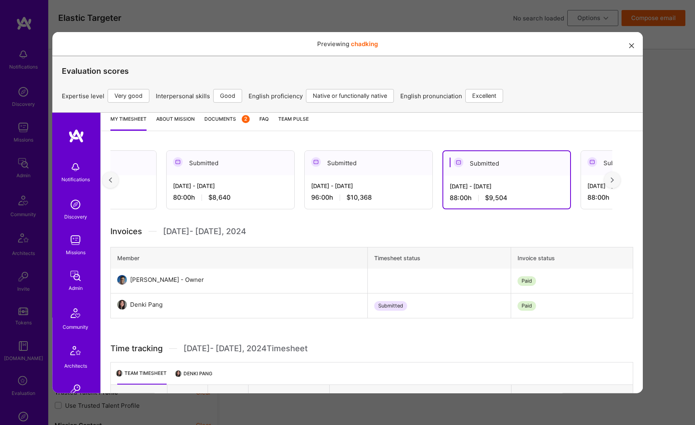
click at [594, 198] on div "88:00 h $9,504" at bounding box center [644, 197] width 115 height 8
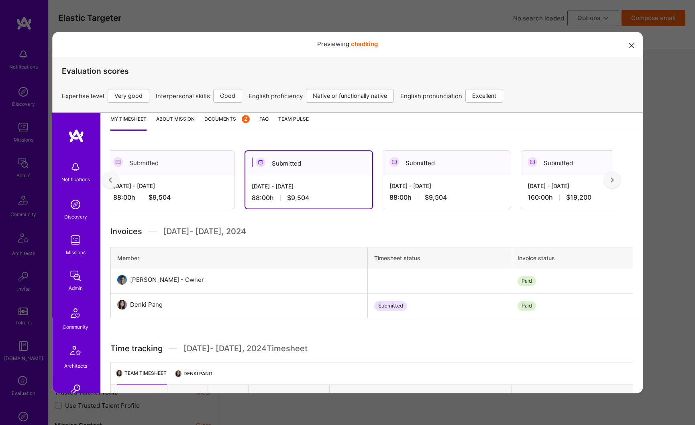
scroll to position [0, 569]
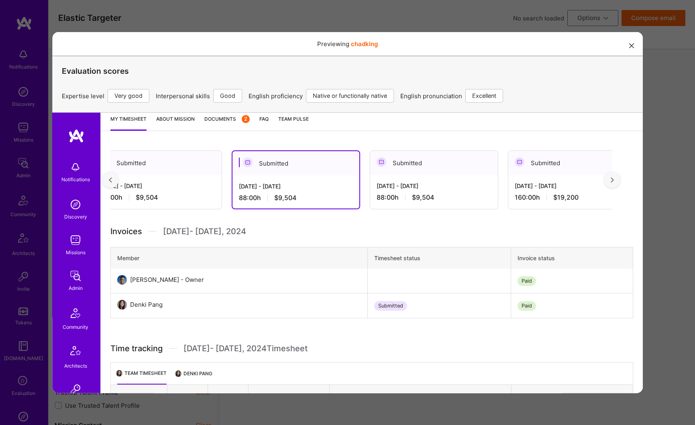
click at [539, 201] on div "160:00 h $19,200" at bounding box center [571, 197] width 115 height 8
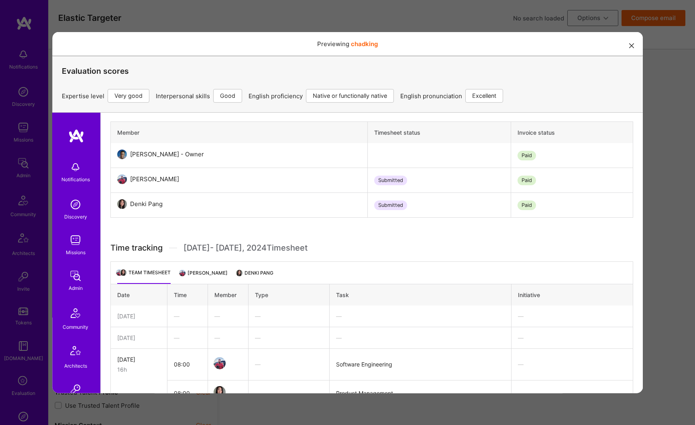
scroll to position [424, 0]
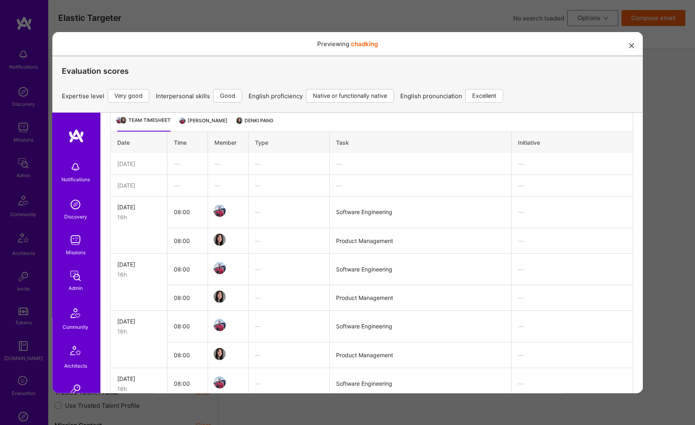
click at [198, 121] on li "[PERSON_NAME]" at bounding box center [203, 124] width 47 height 16
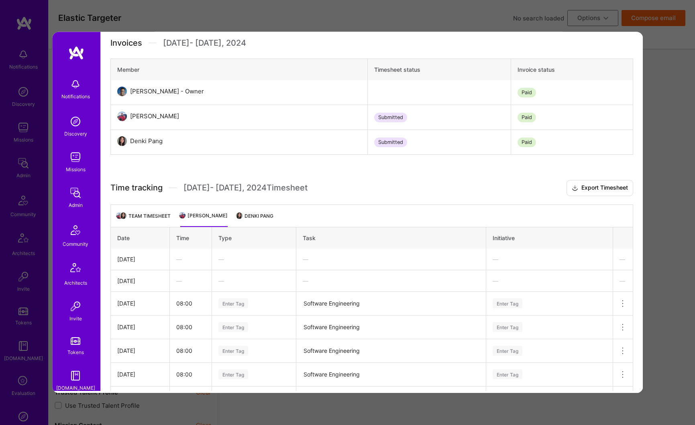
scroll to position [128, 0]
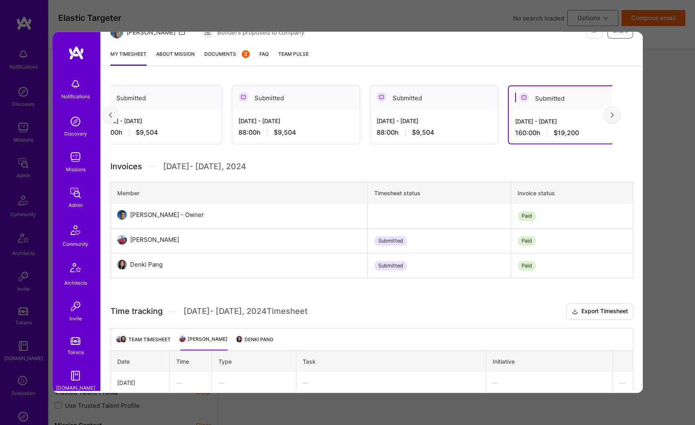
click at [678, 67] on div "Previewing chadking Evaluation scores Expertise level Very good Interpersonal s…" at bounding box center [347, 212] width 695 height 425
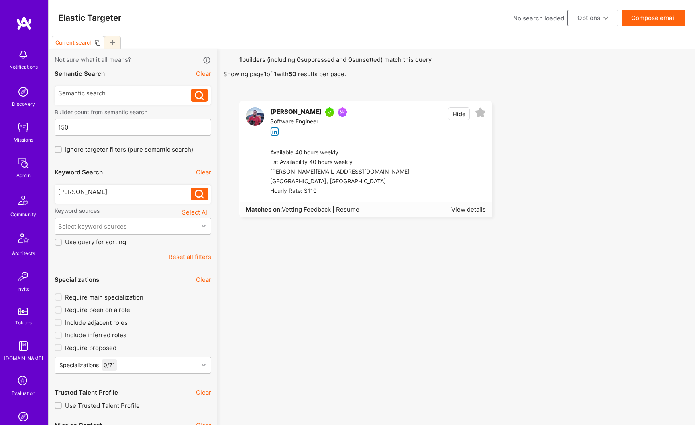
click at [197, 256] on button "Reset all filters" at bounding box center [190, 257] width 43 height 8
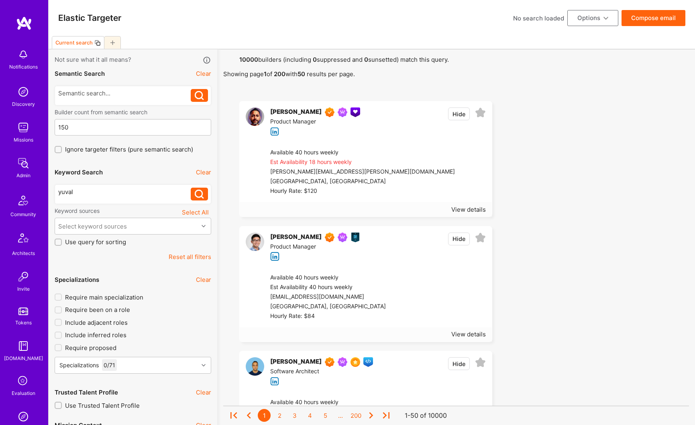
click at [203, 199] on icon at bounding box center [199, 194] width 9 height 9
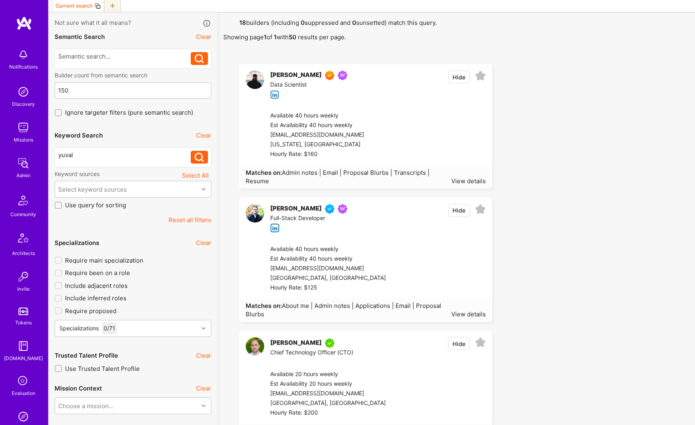
scroll to position [119, 0]
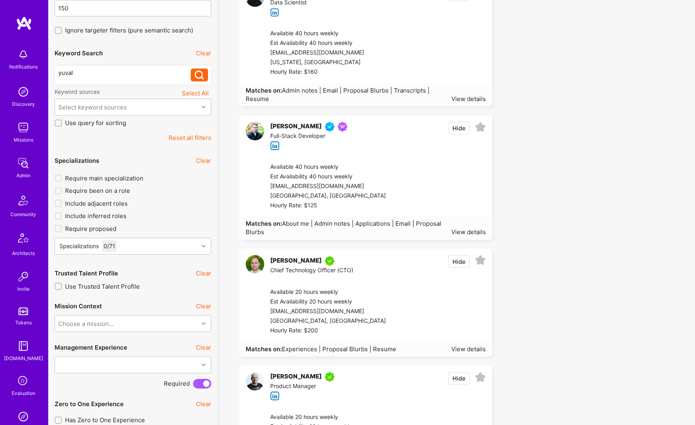
click at [291, 266] on div "Chief Technology Officer (CTO)" at bounding box center [311, 271] width 83 height 10
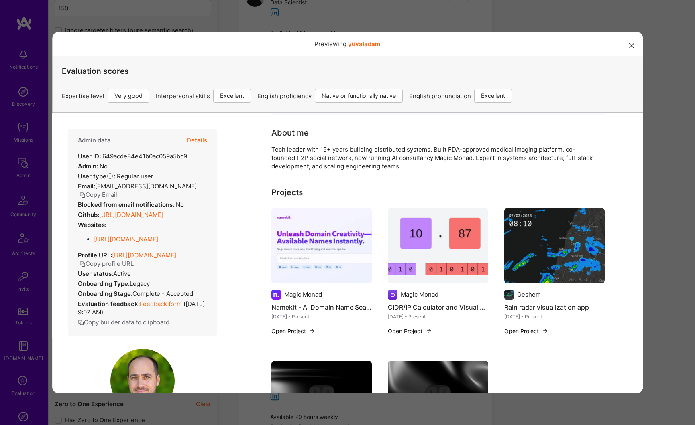
scroll to position [107, 0]
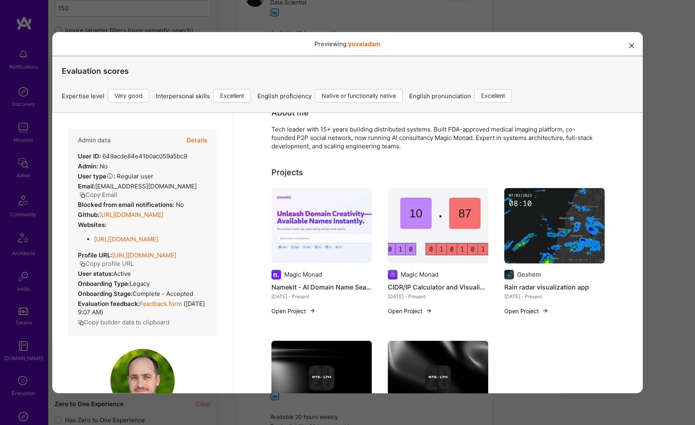
click at [195, 144] on button "Details" at bounding box center [196, 139] width 20 height 23
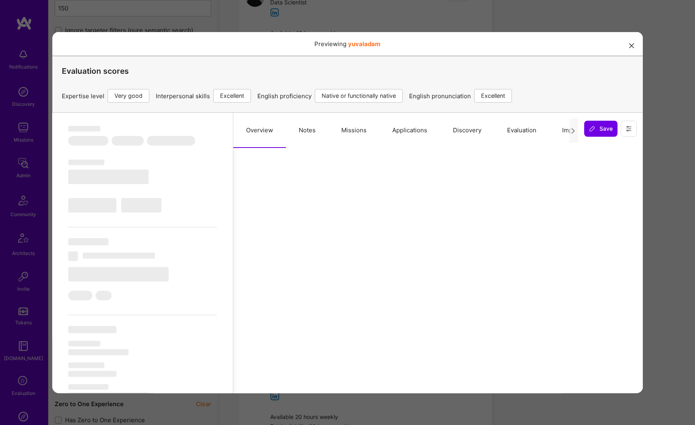
click at [395, 132] on button "Applications" at bounding box center [409, 129] width 61 height 35
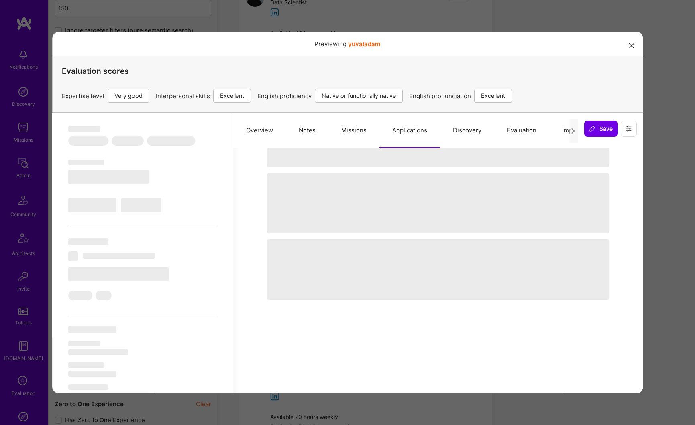
select select "Right Now"
select select "5"
select select "7"
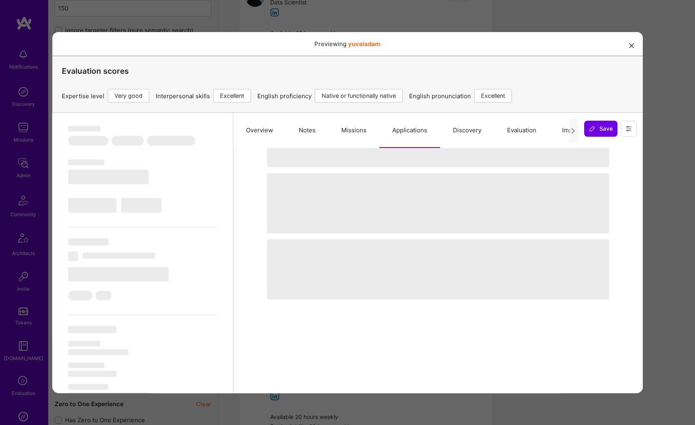
select select "US"
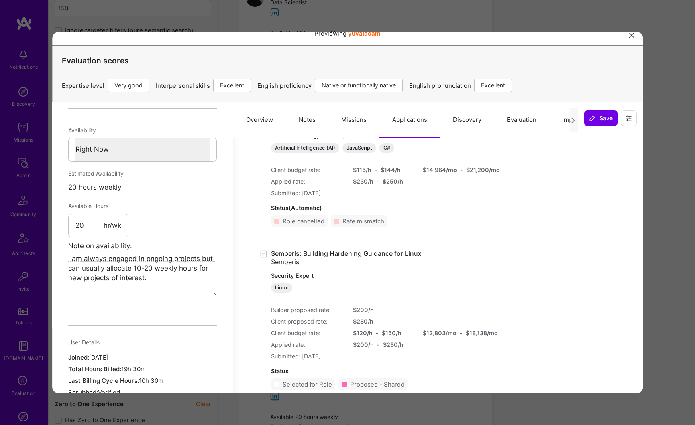
scroll to position [16, 0]
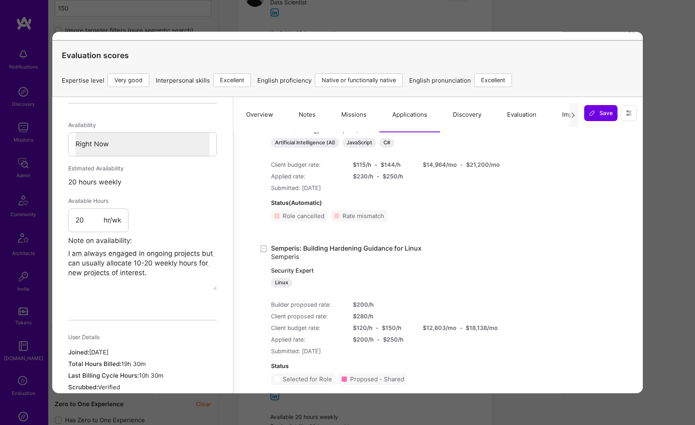
click at [325, 354] on div "Submitted: [DATE]" at bounding box center [377, 351] width 212 height 8
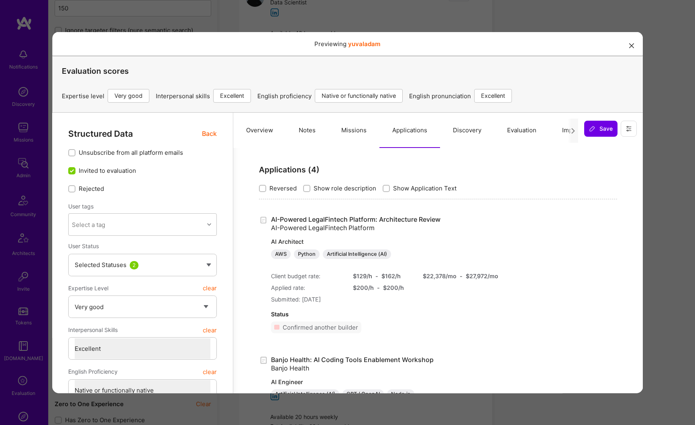
scroll to position [0, 0]
click at [627, 49] on button "modal" at bounding box center [632, 45] width 10 height 13
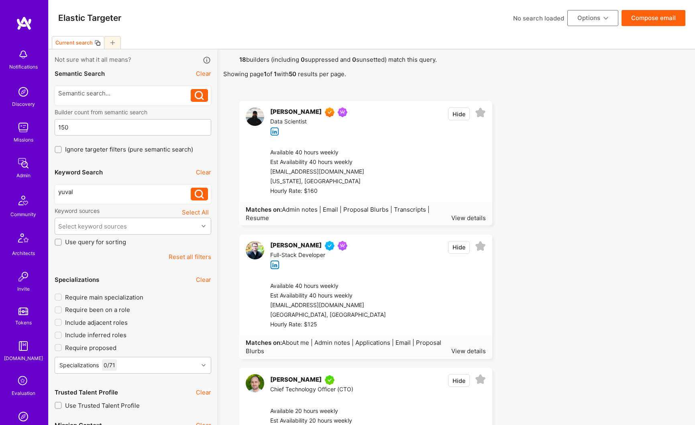
click at [299, 380] on div "[PERSON_NAME]" at bounding box center [295, 381] width 51 height 10
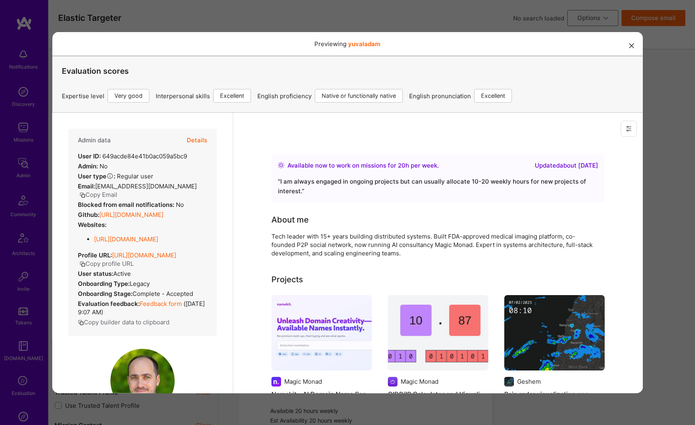
click at [197, 140] on button "Details" at bounding box center [196, 139] width 20 height 23
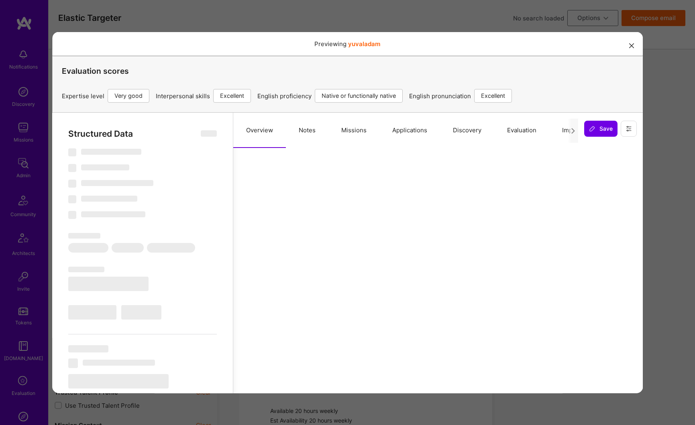
click at [354, 126] on button "Missions" at bounding box center [353, 129] width 51 height 35
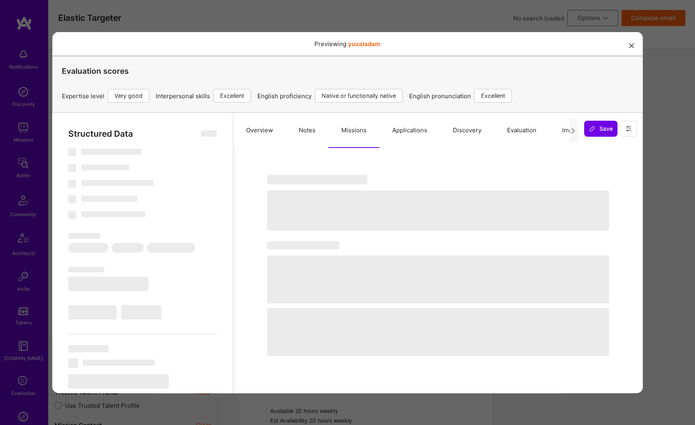
select select "Right Now"
select select "5"
select select "7"
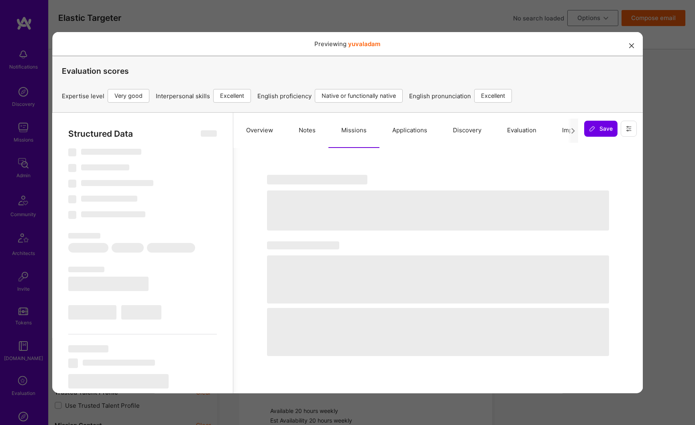
select select "US"
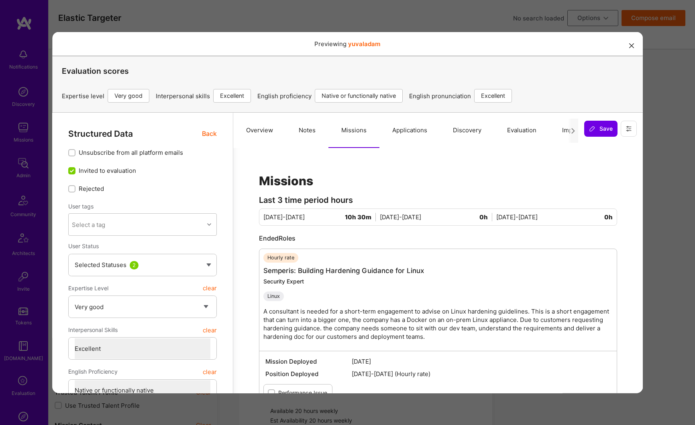
click at [405, 127] on button "Applications" at bounding box center [409, 129] width 61 height 35
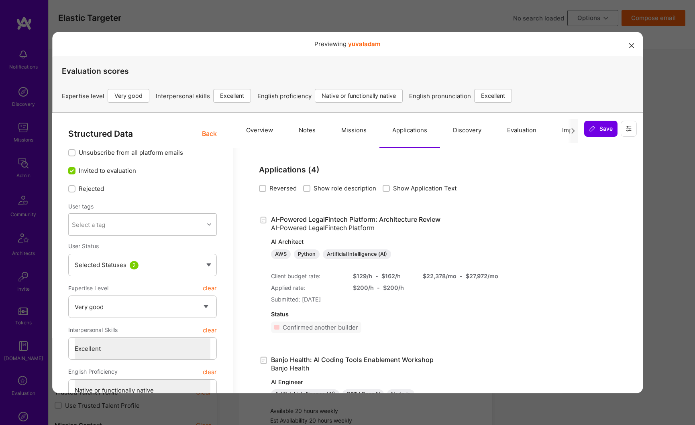
click at [627, 49] on button "modal" at bounding box center [632, 45] width 10 height 13
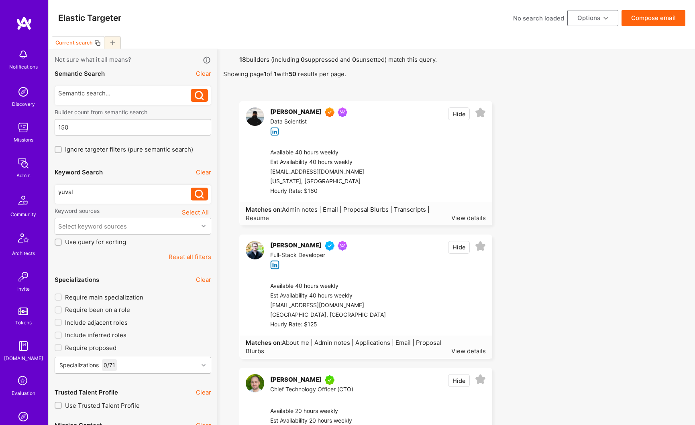
click at [295, 383] on div "[PERSON_NAME]" at bounding box center [295, 381] width 51 height 10
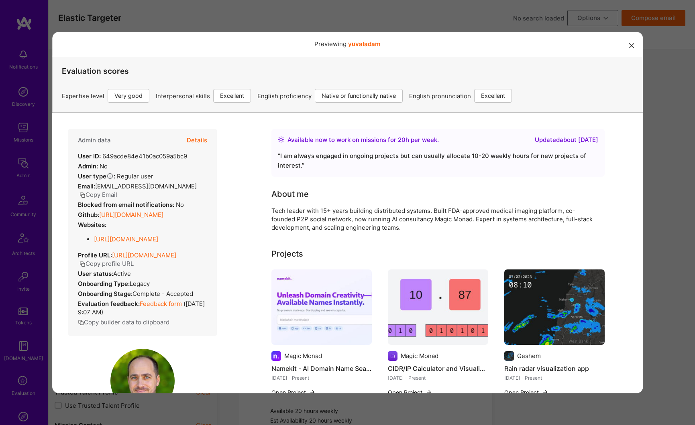
click at [190, 140] on button "Details" at bounding box center [196, 139] width 20 height 23
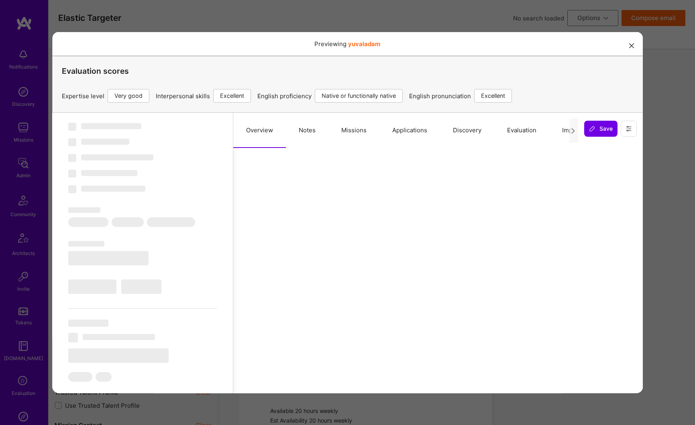
select select "Right Now"
select select "5"
select select "7"
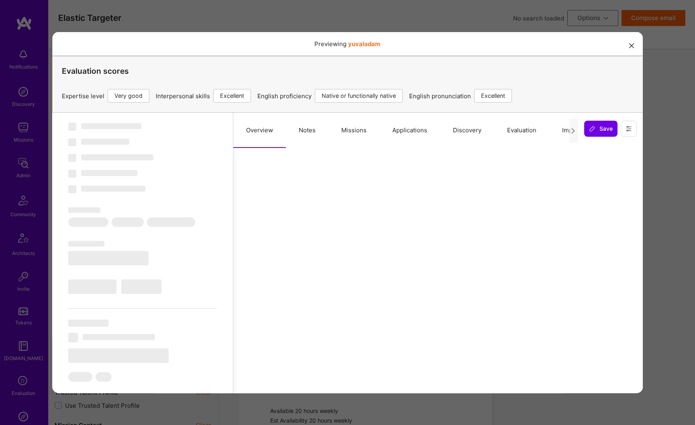
select select "US"
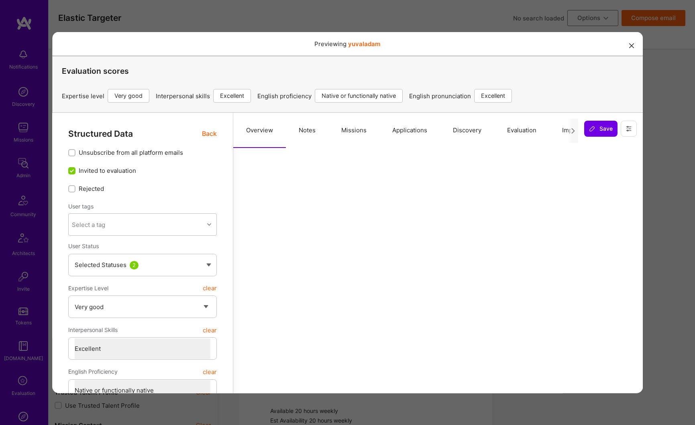
click at [396, 129] on button "Applications" at bounding box center [409, 129] width 61 height 35
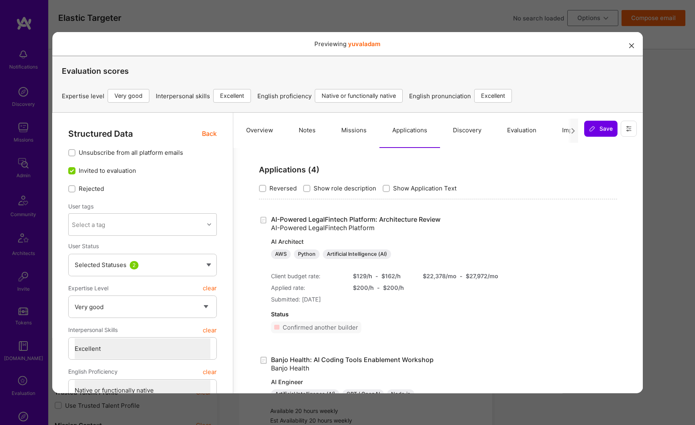
click at [628, 45] on button "modal" at bounding box center [632, 45] width 10 height 13
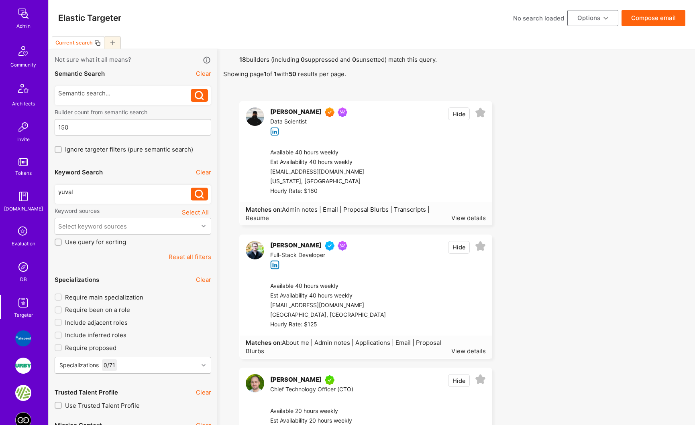
scroll to position [205, 0]
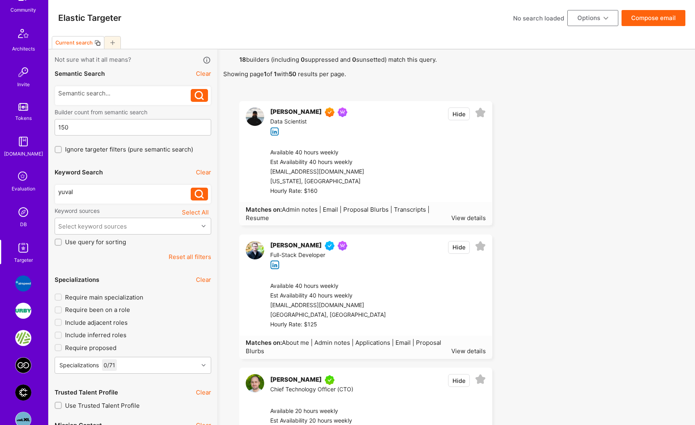
click at [185, 256] on button "Reset all filters" at bounding box center [190, 257] width 43 height 8
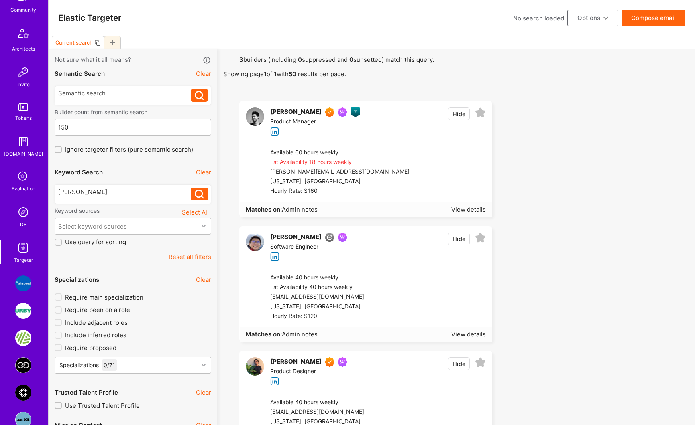
click at [295, 111] on div "[PERSON_NAME]" at bounding box center [295, 113] width 51 height 10
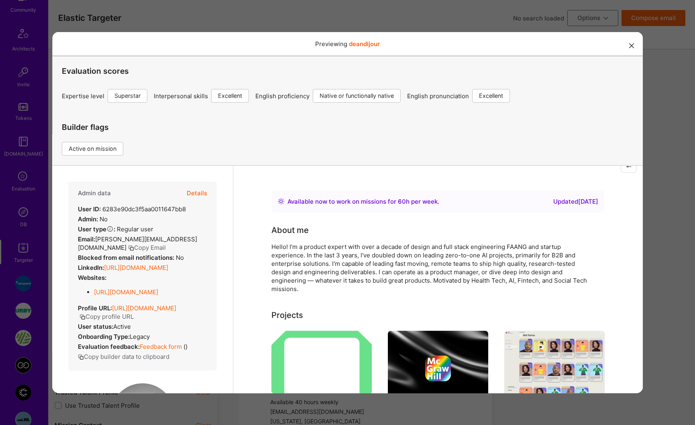
scroll to position [12, 0]
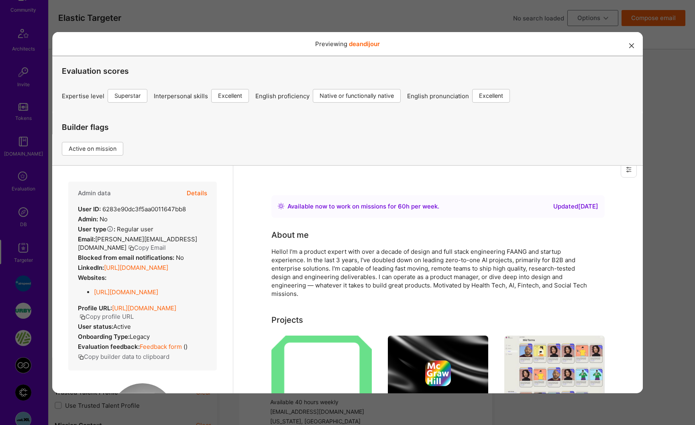
click at [188, 194] on button "Details" at bounding box center [196, 192] width 20 height 23
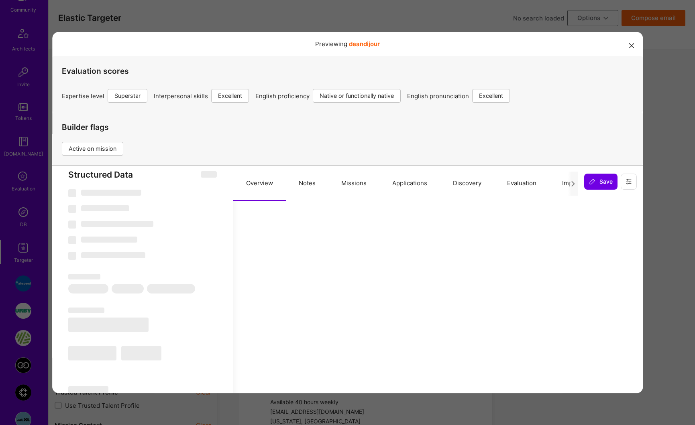
click at [360, 187] on button "Missions" at bounding box center [353, 182] width 51 height 35
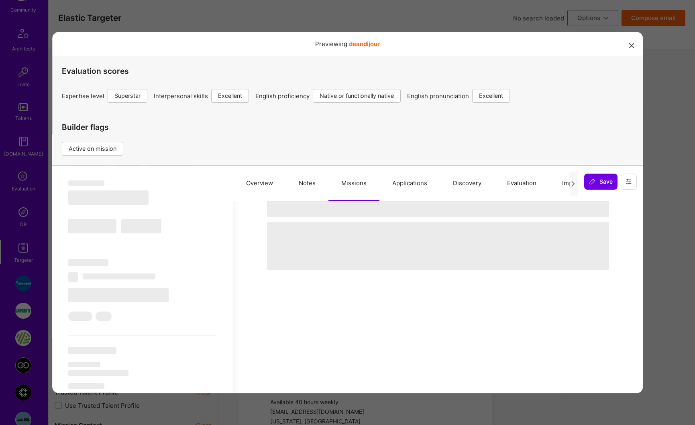
scroll to position [0, 0]
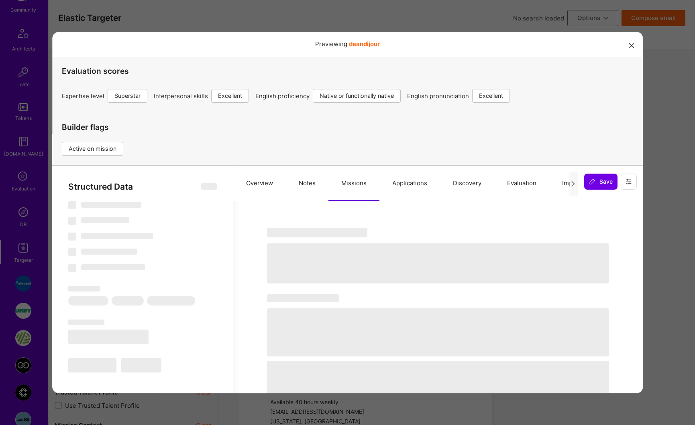
select select "Right Now"
select select "7"
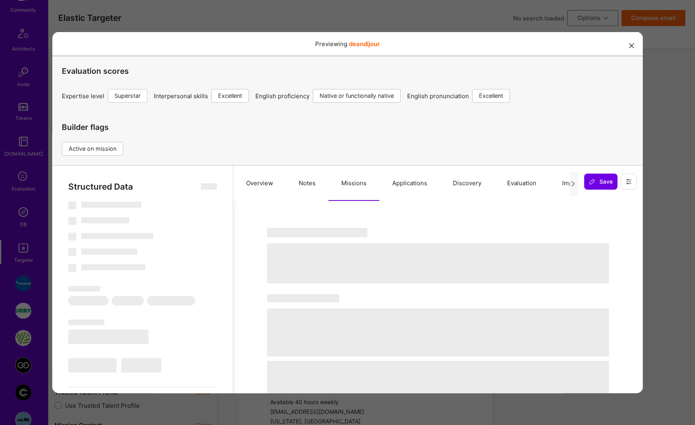
select select "US"
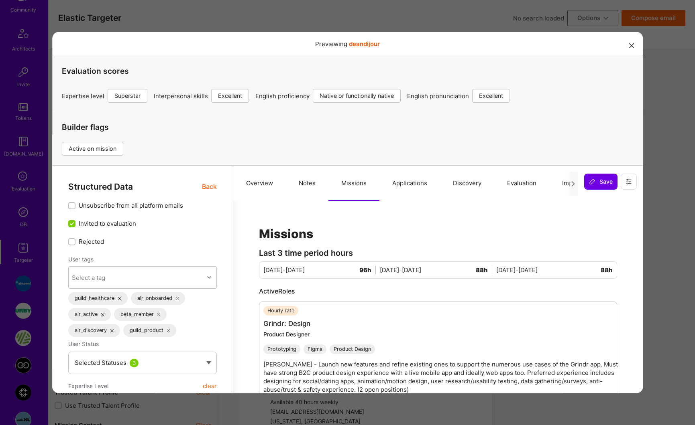
click at [627, 51] on button "modal" at bounding box center [632, 45] width 10 height 13
